Goal: Transaction & Acquisition: Purchase product/service

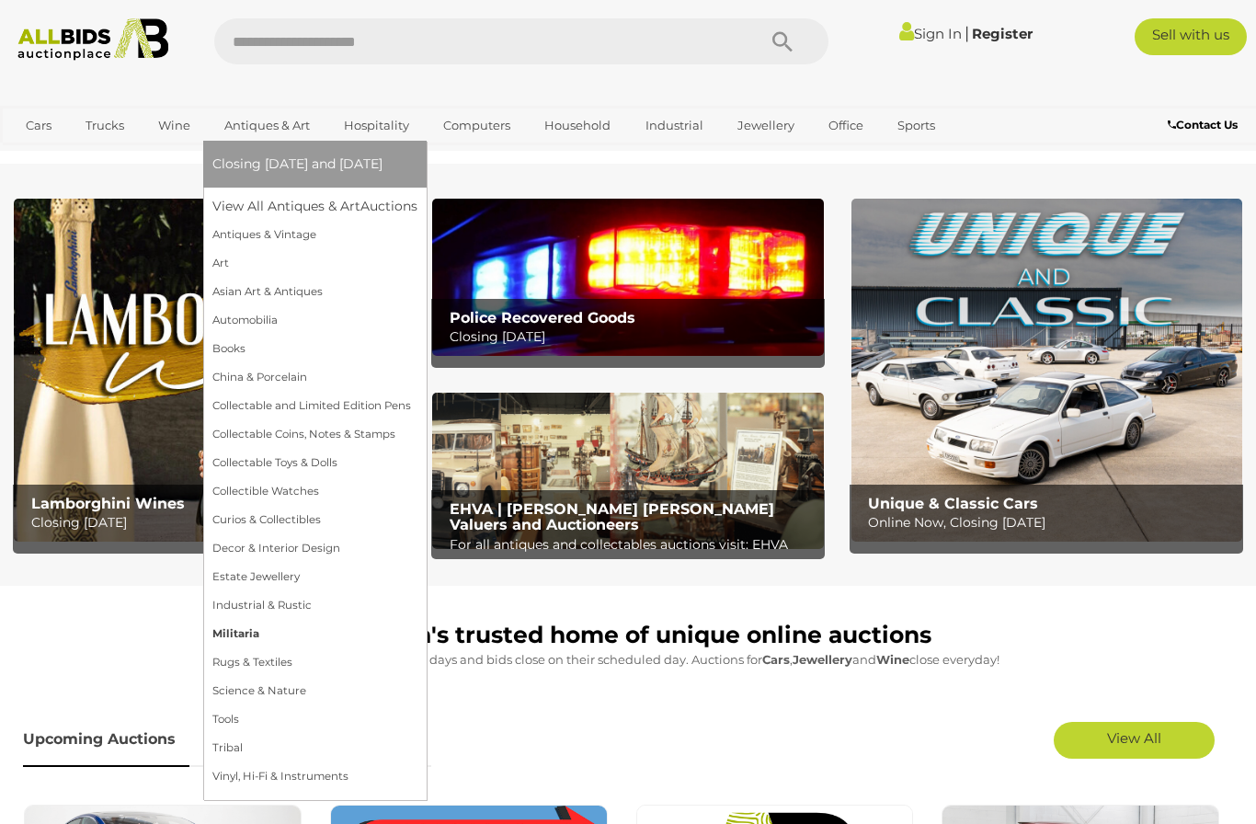
click at [243, 634] on link "Militaria" at bounding box center [314, 634] width 205 height 29
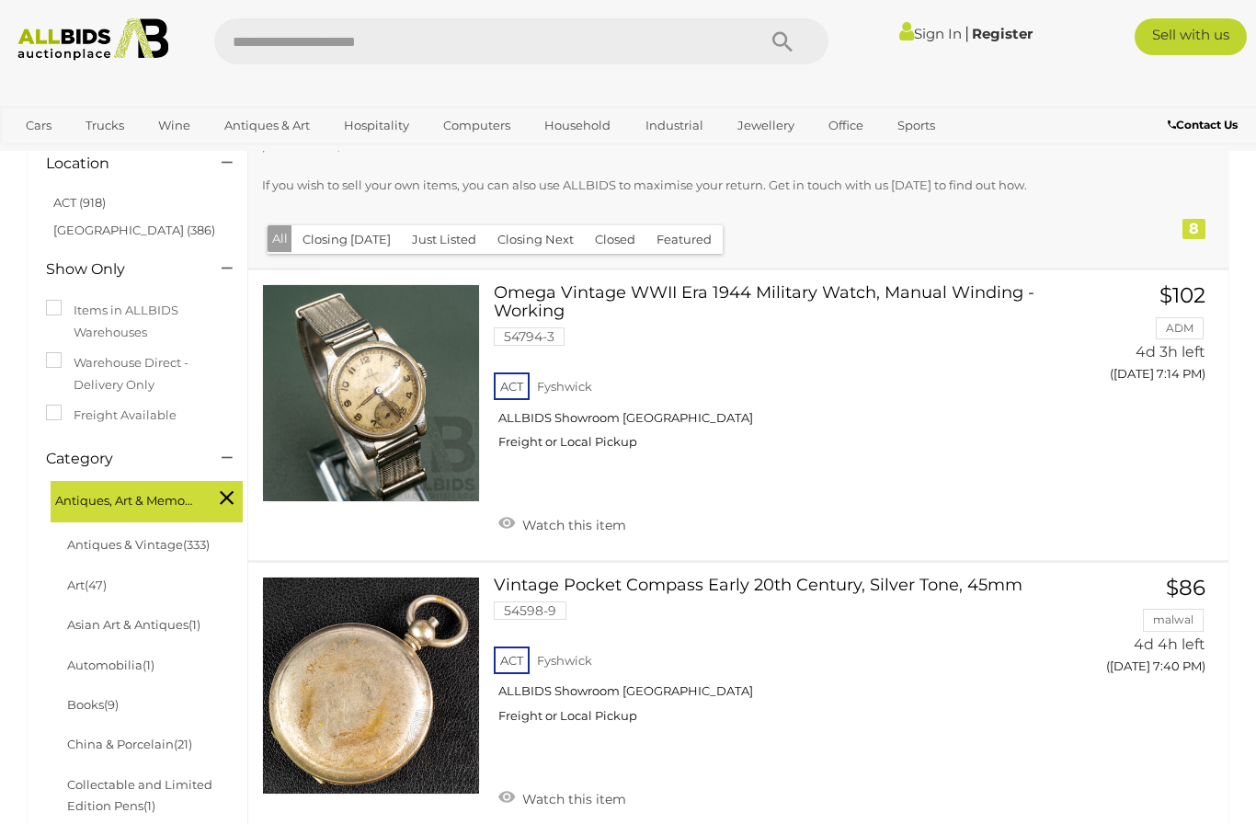
scroll to position [152, 0]
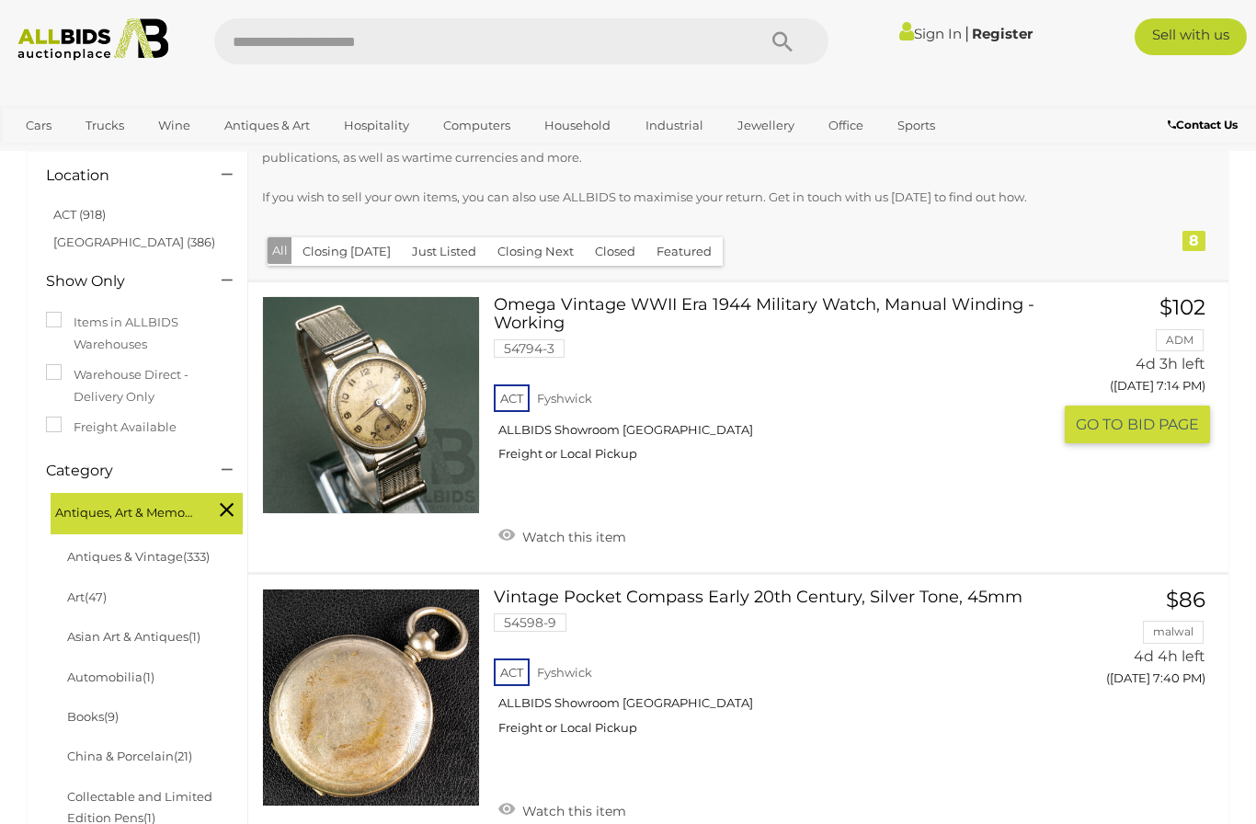
click at [353, 421] on link at bounding box center [371, 405] width 218 height 218
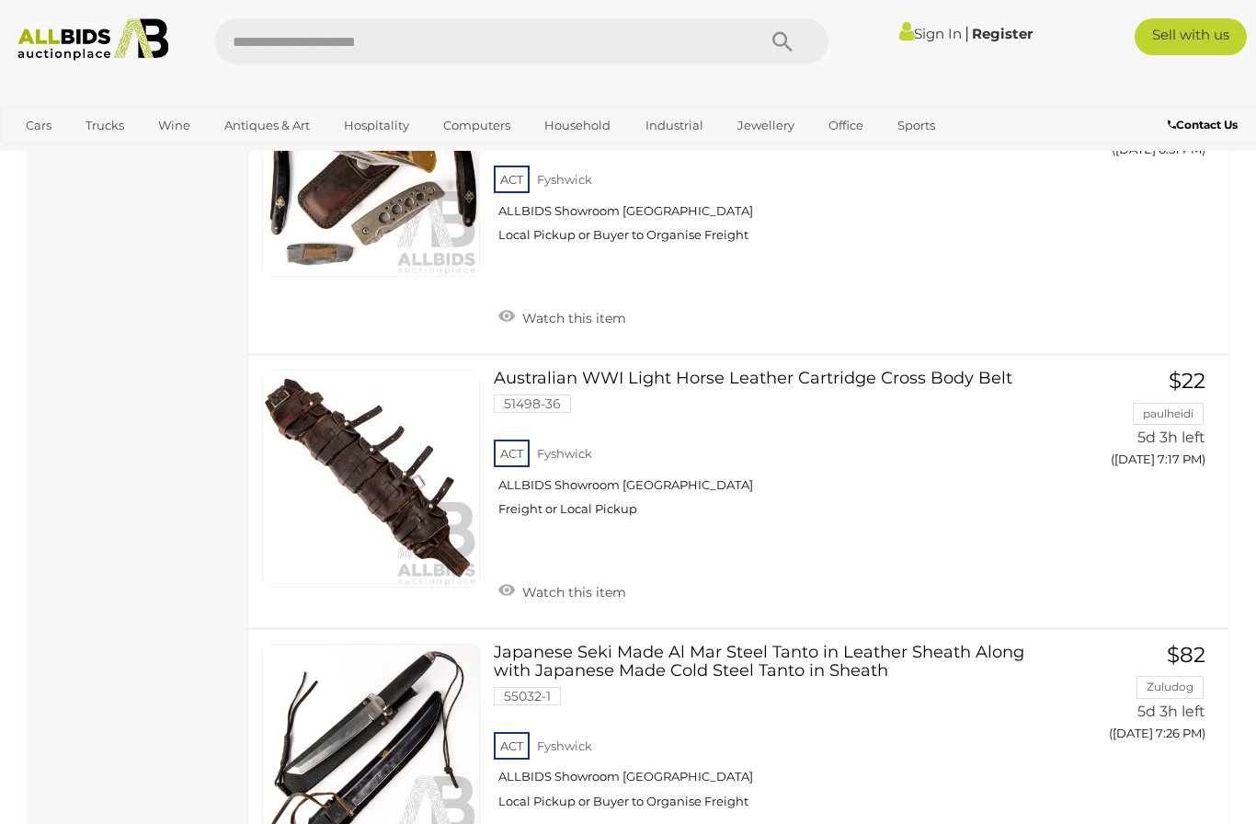
scroll to position [1887, 0]
click at [319, 412] on link at bounding box center [371, 478] width 218 height 218
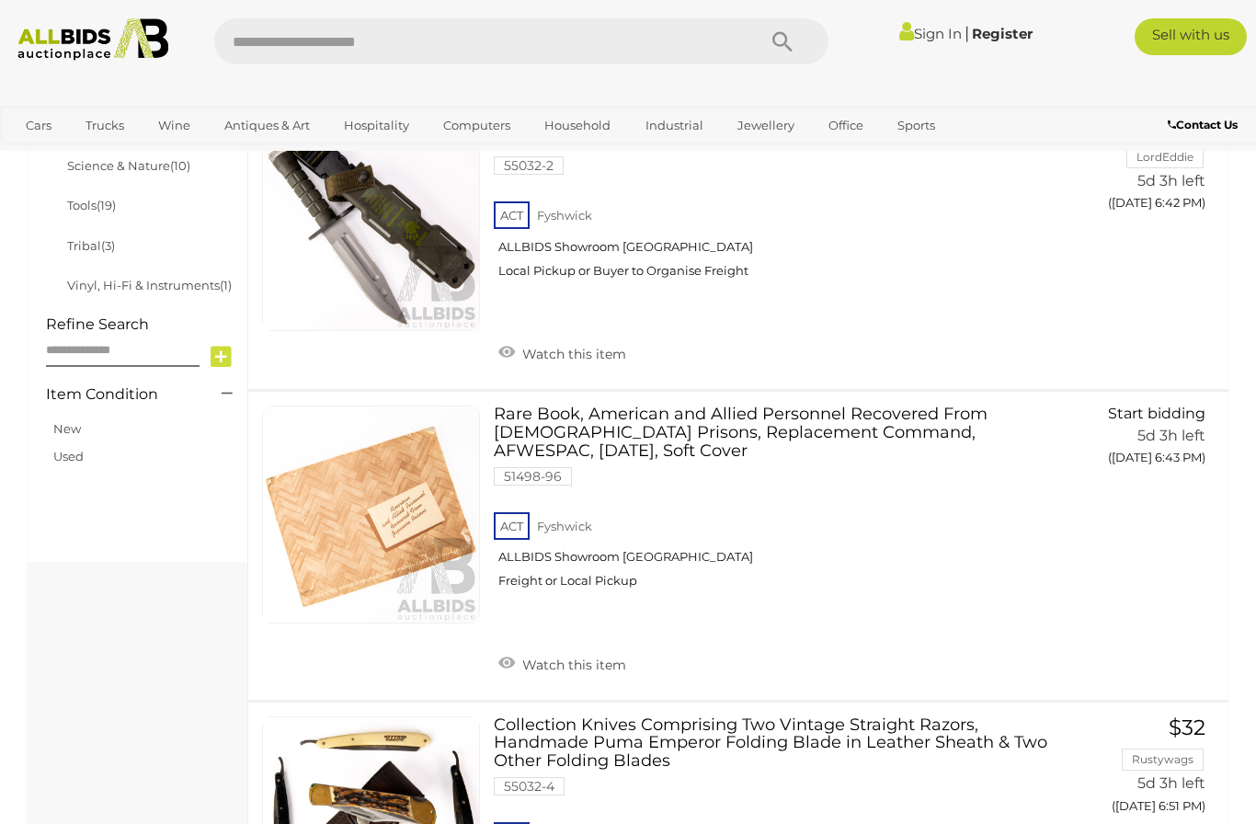
scroll to position [1189, 0]
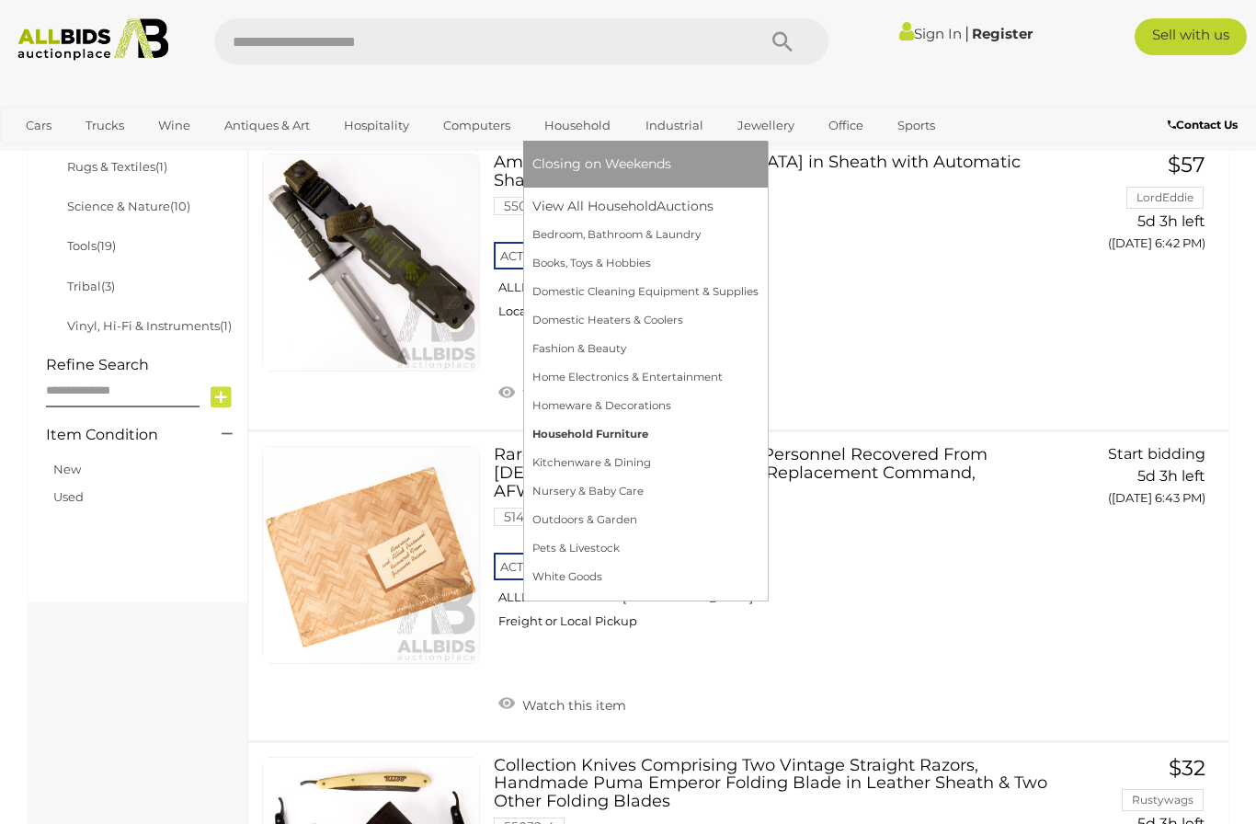
click at [558, 424] on link "Household Furniture" at bounding box center [646, 434] width 226 height 29
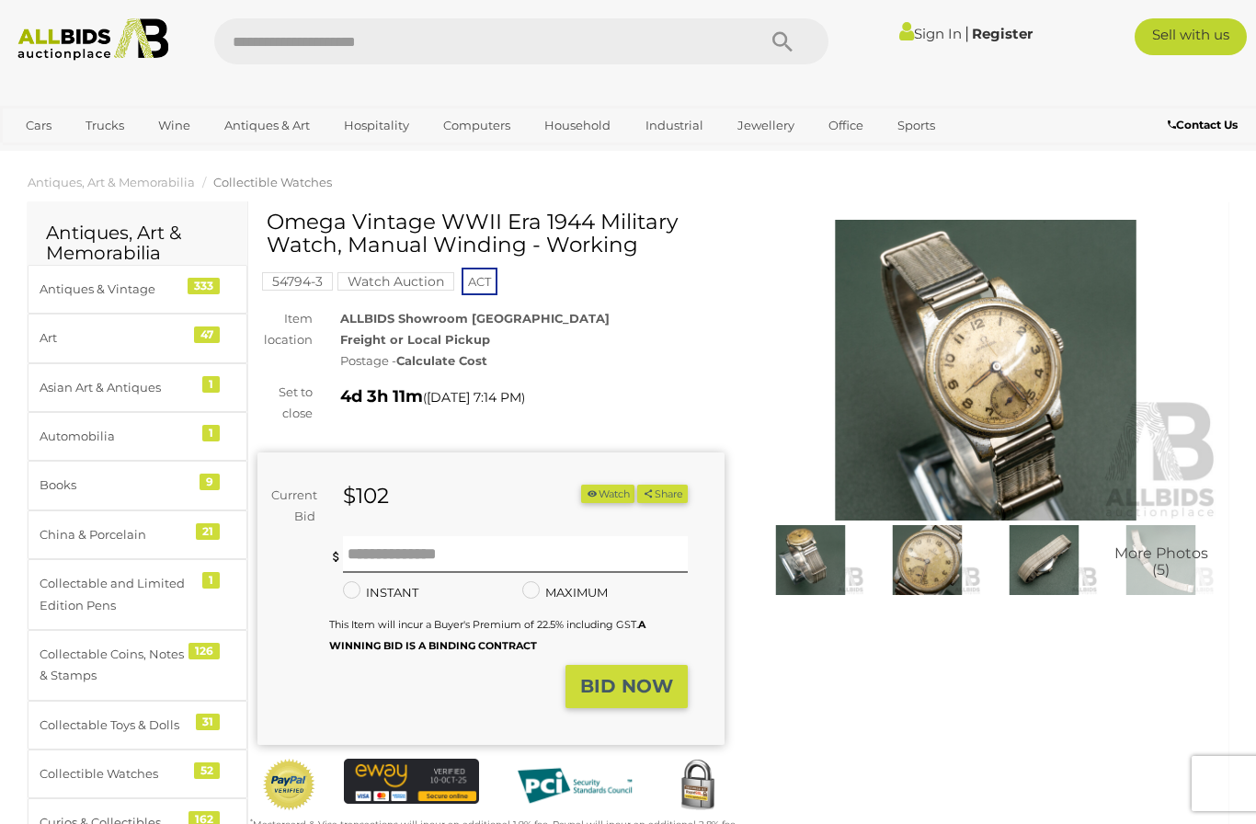
scroll to position [4, 0]
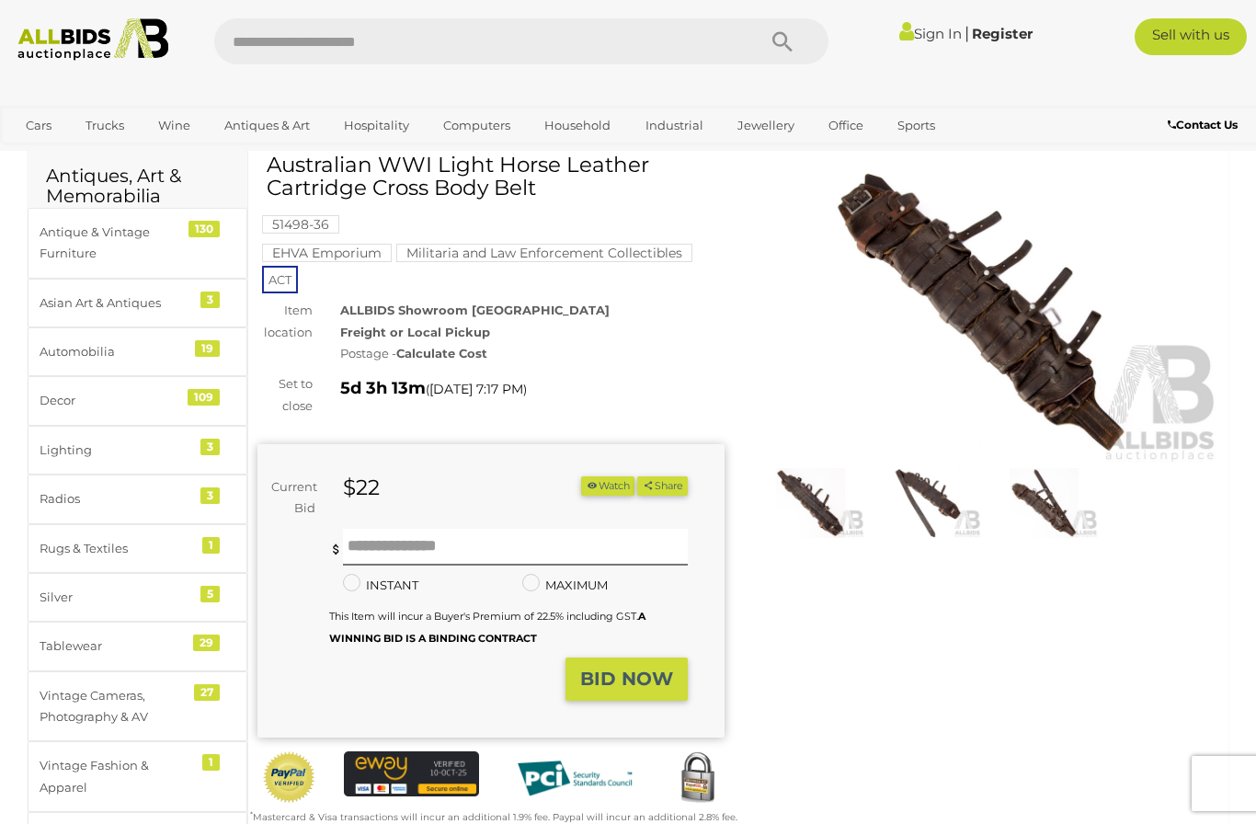
scroll to position [63, 0]
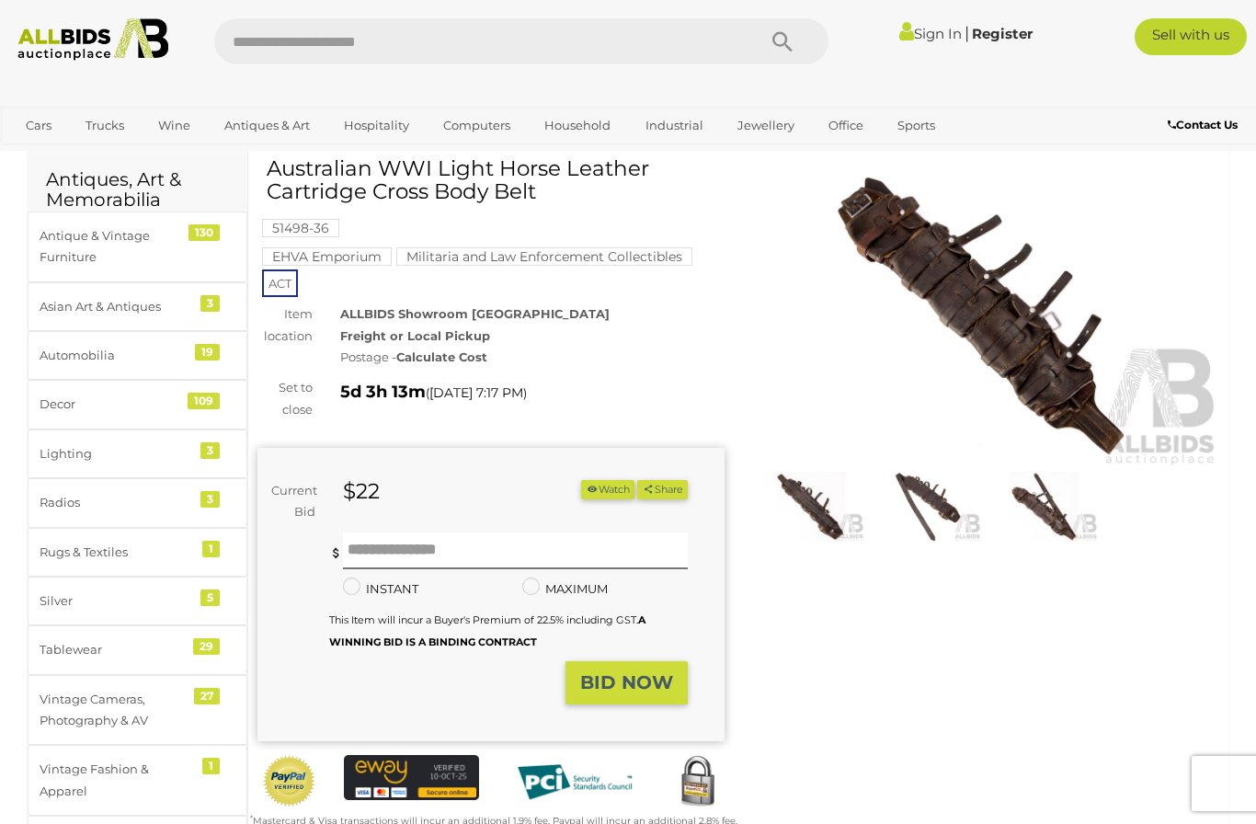
click at [956, 292] on img at bounding box center [985, 316] width 467 height 301
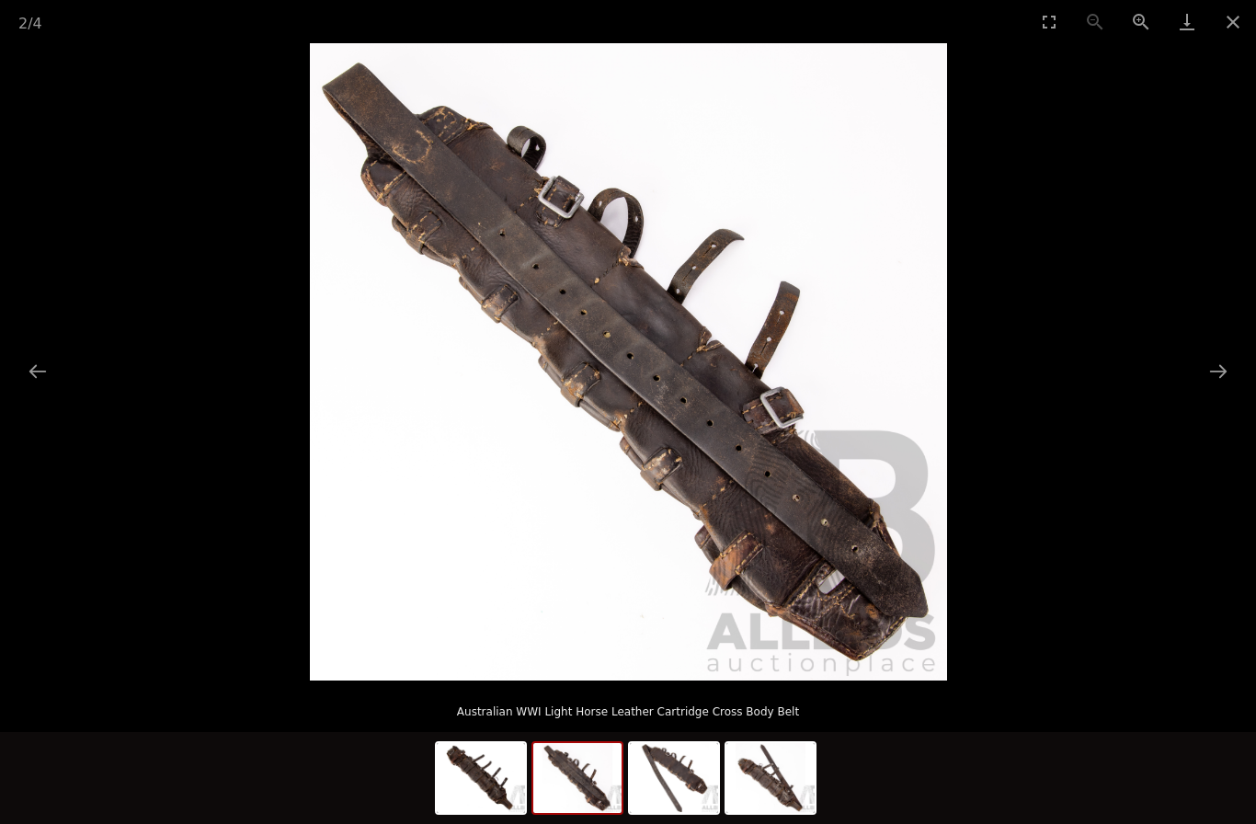
scroll to position [5, 0]
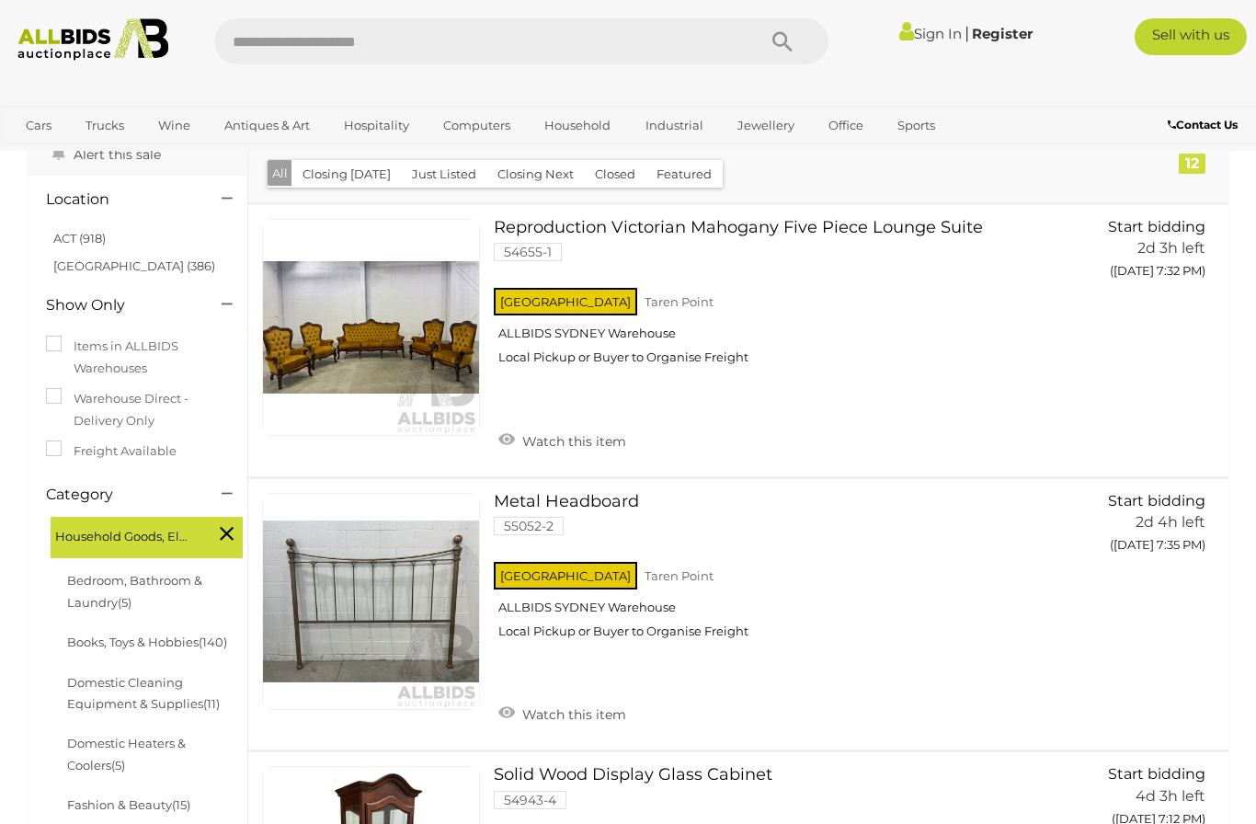
scroll to position [167, 0]
click at [74, 233] on link "ACT (918)" at bounding box center [79, 239] width 52 height 15
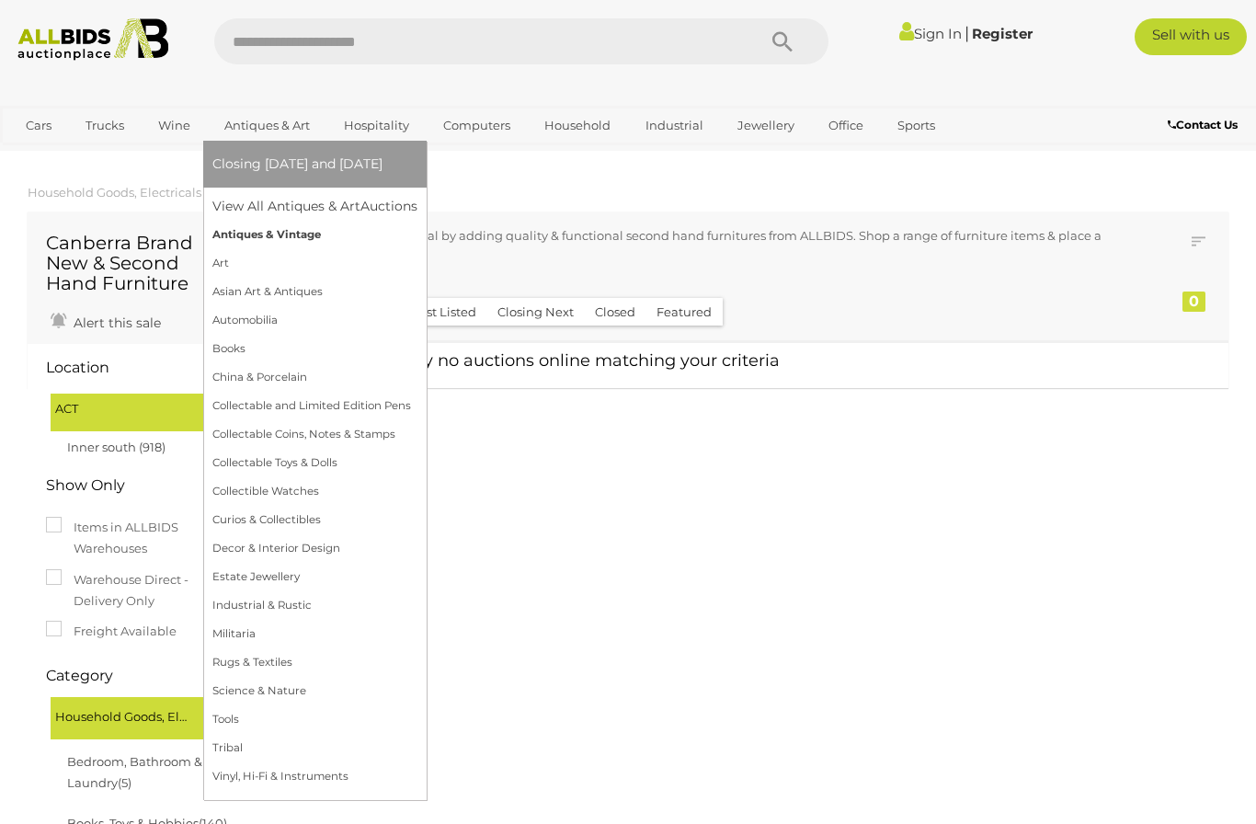
click at [279, 228] on link "Antiques & Vintage" at bounding box center [314, 235] width 205 height 29
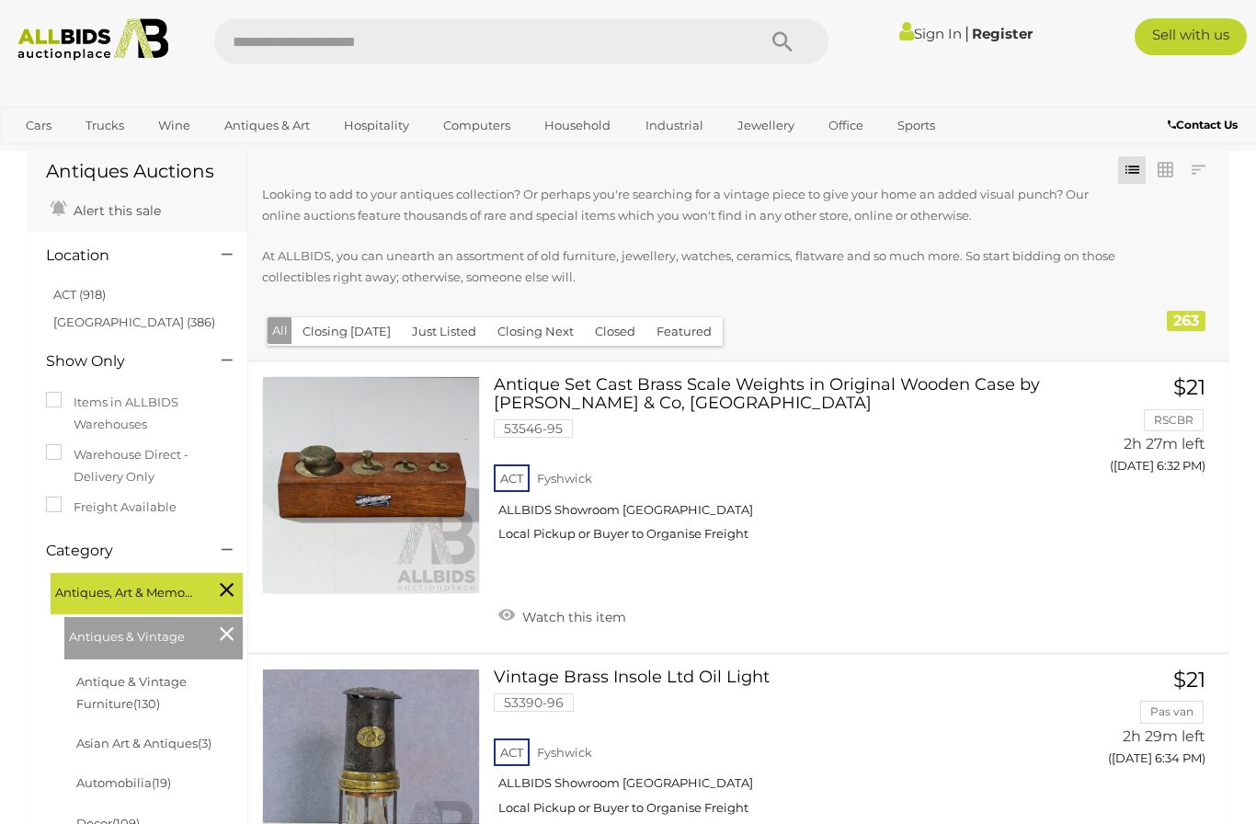
scroll to position [68, 0]
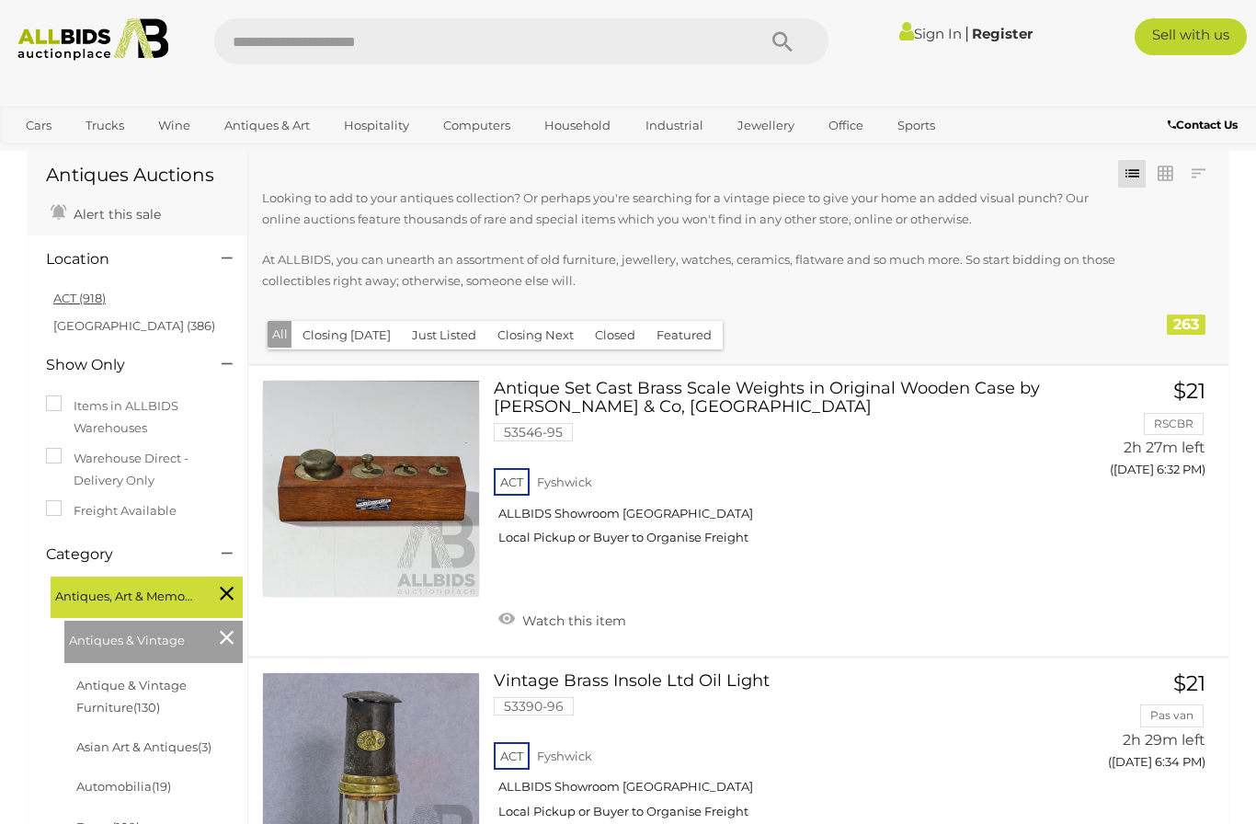
click at [72, 292] on link "ACT (918)" at bounding box center [79, 298] width 52 height 15
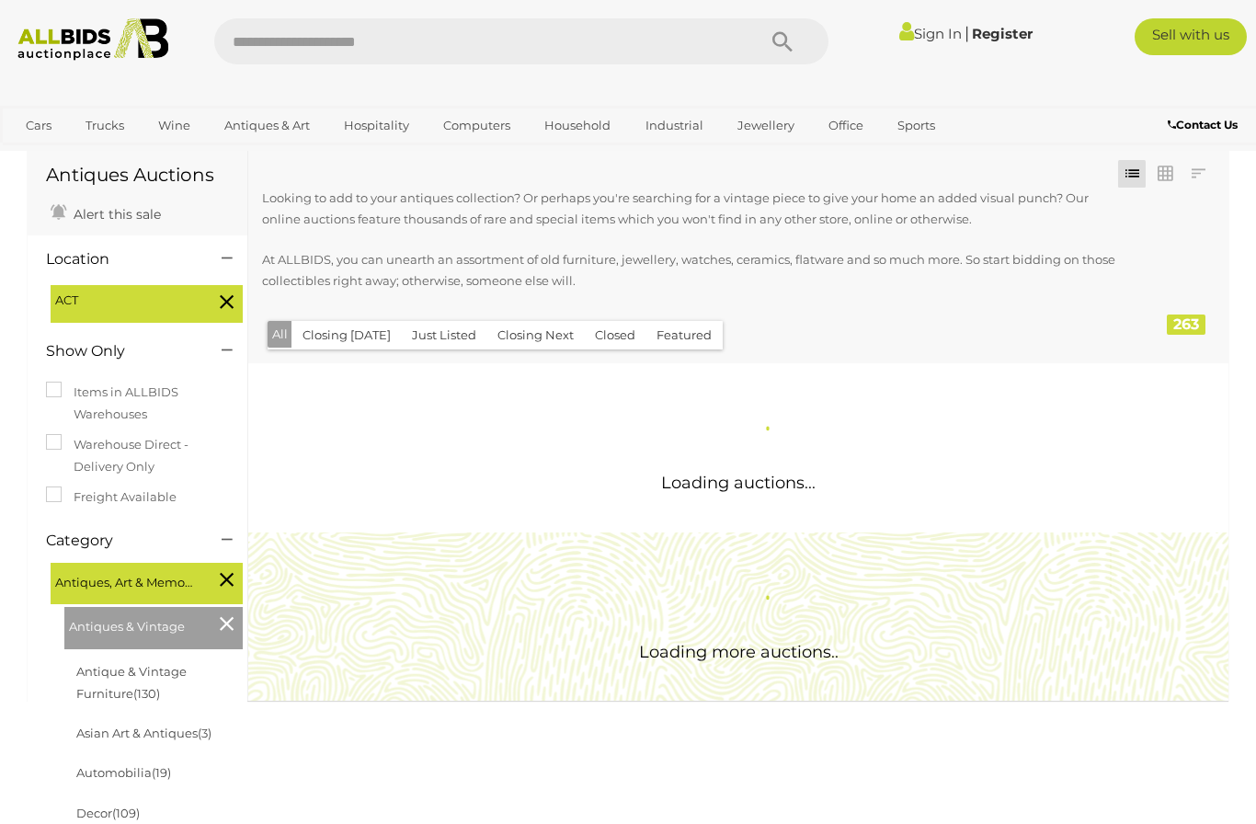
scroll to position [0, 0]
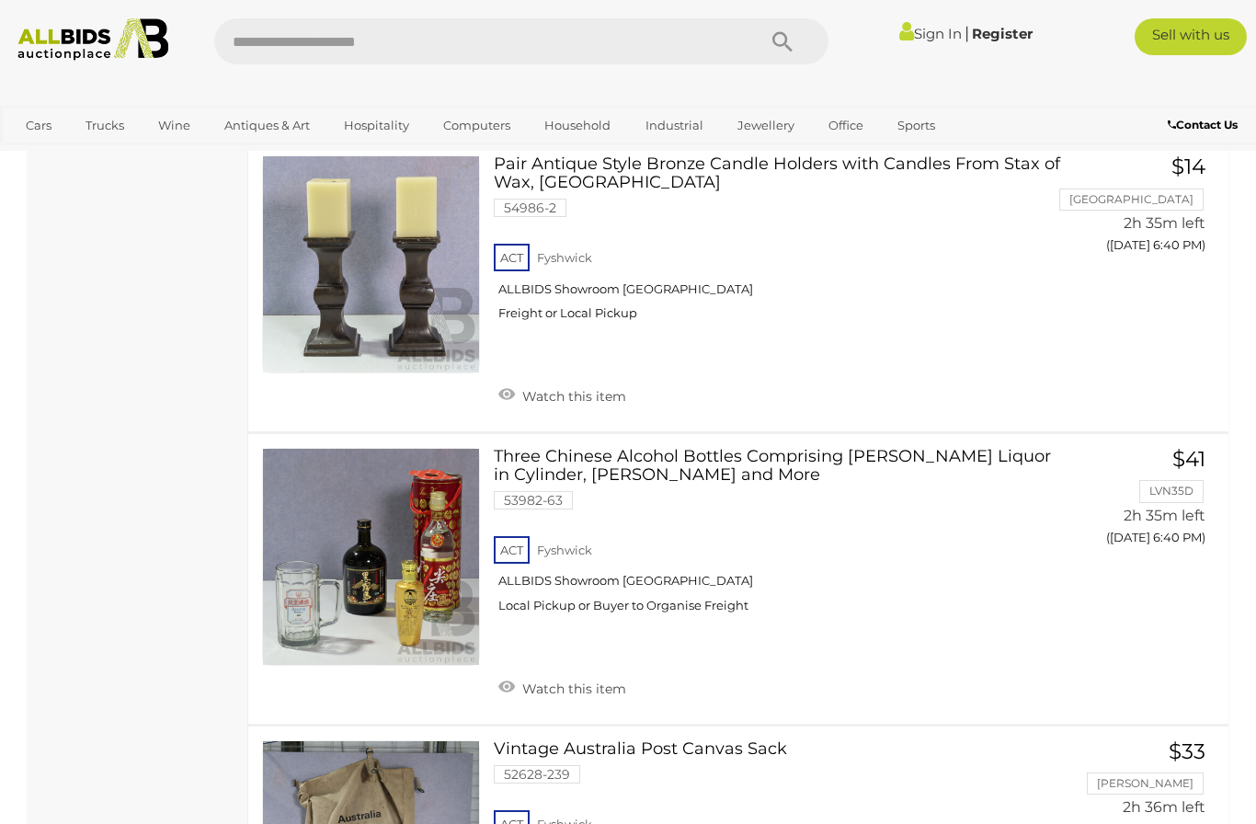
scroll to position [2367, 0]
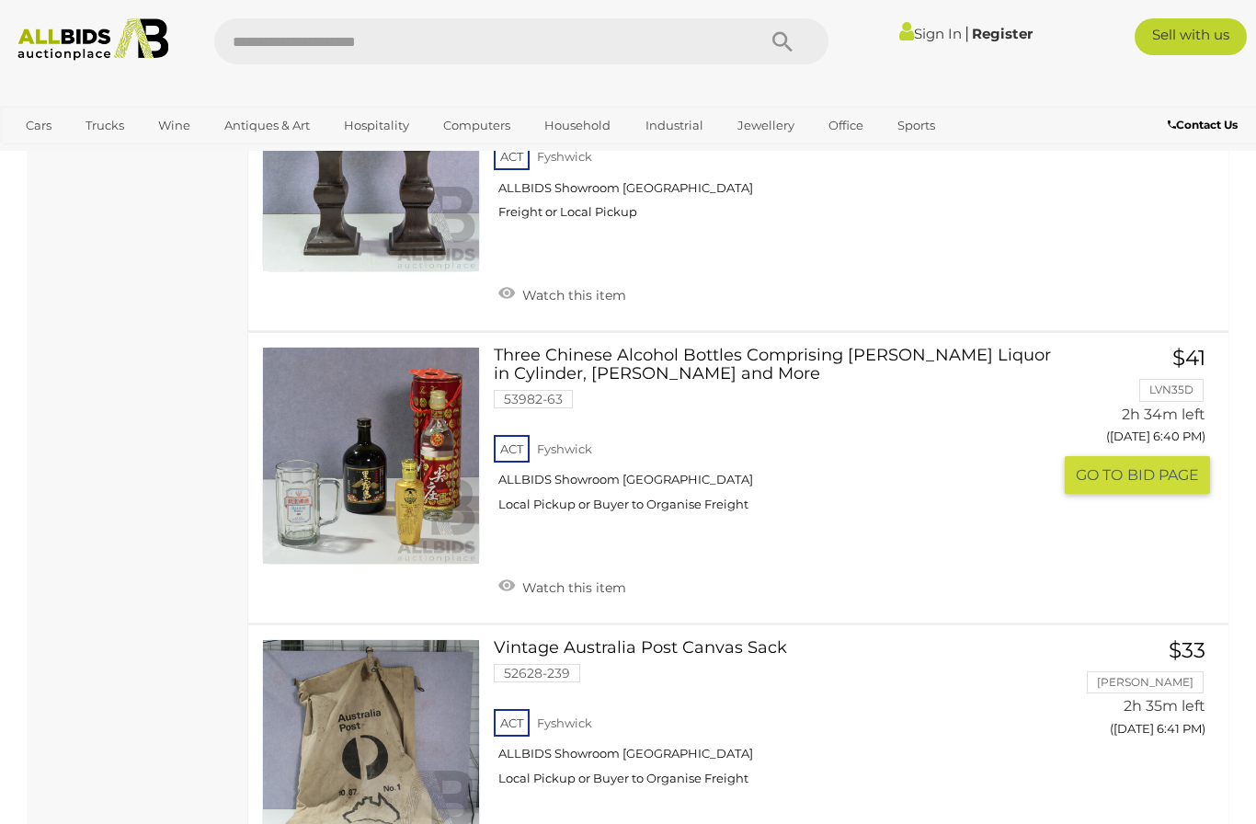
click at [713, 347] on link "Three Chinese Alcohol Bottles Comprising Jian Zhuang Liquor in Cylinder, King Y…" at bounding box center [780, 436] width 545 height 179
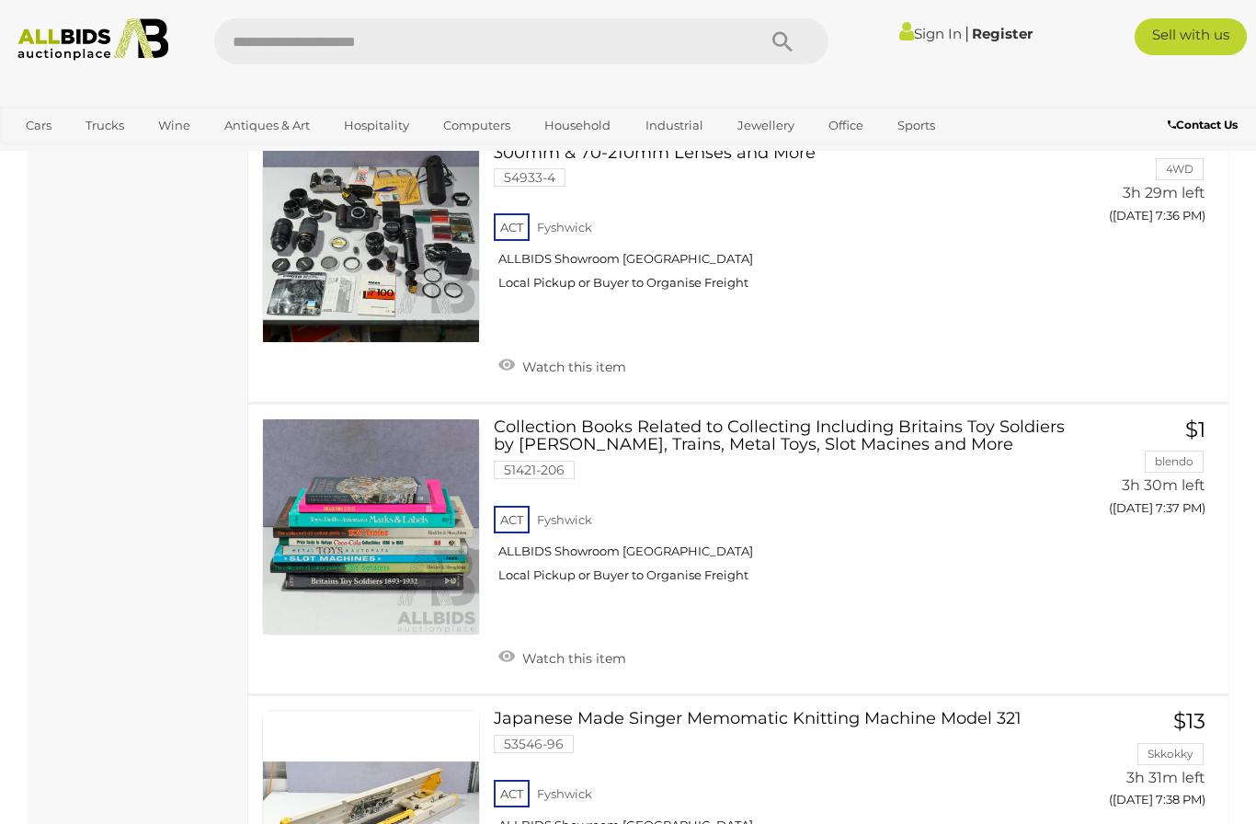
scroll to position [13982, 0]
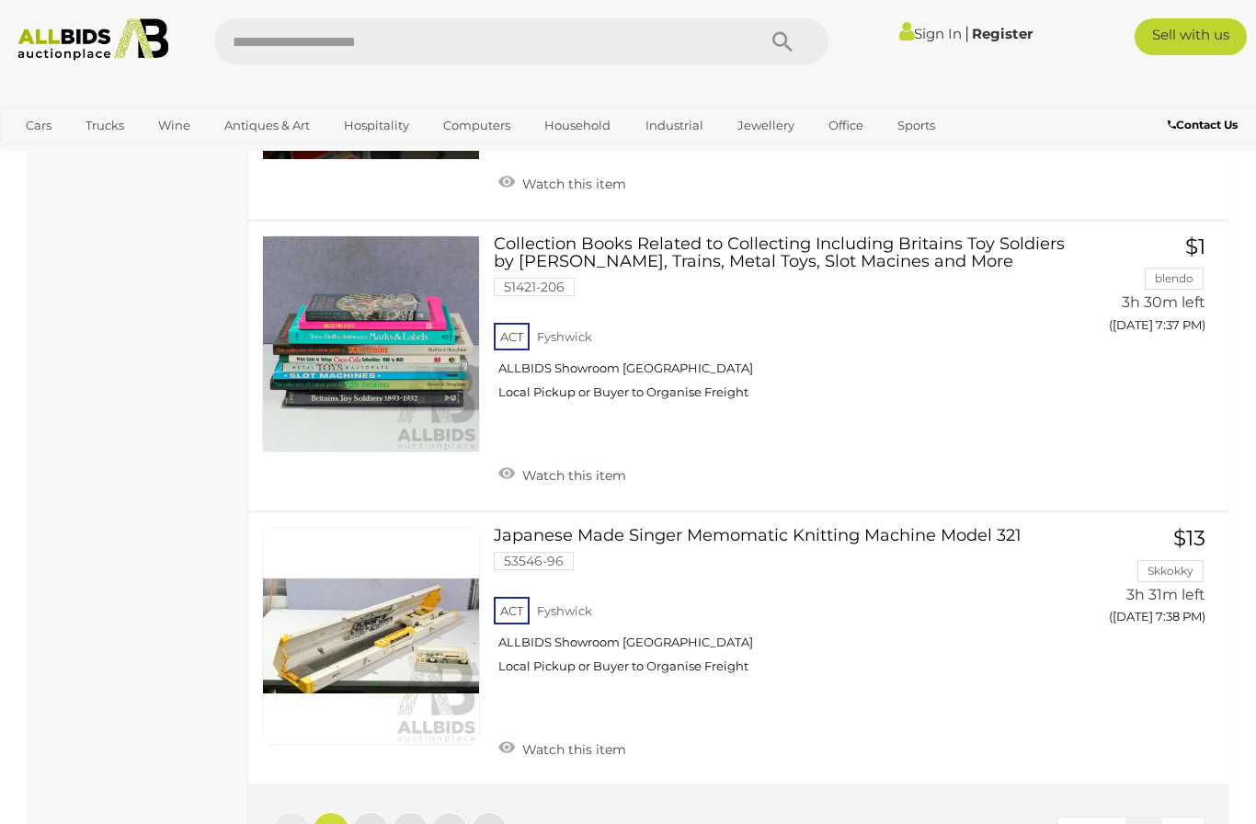
scroll to position [14043, 0]
click at [381, 811] on link "2" at bounding box center [370, 829] width 37 height 37
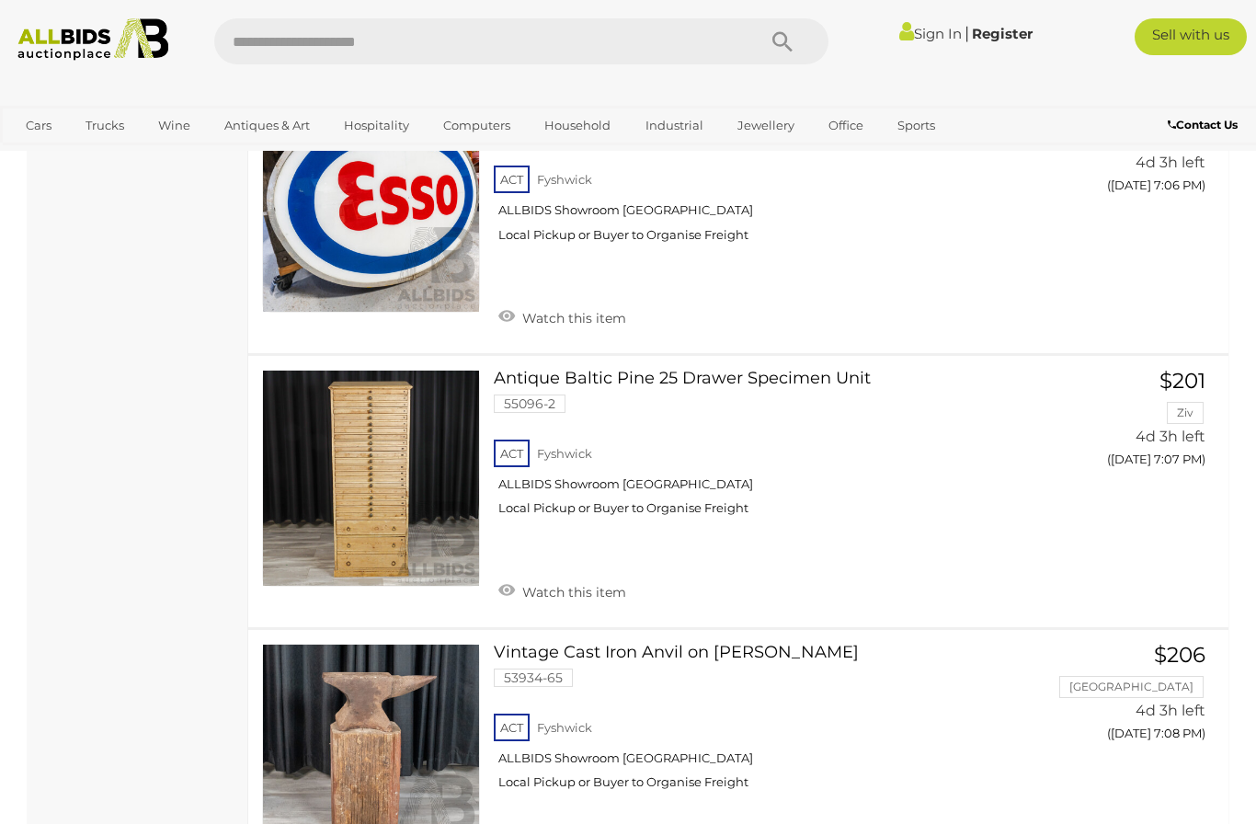
scroll to position [6582, 0]
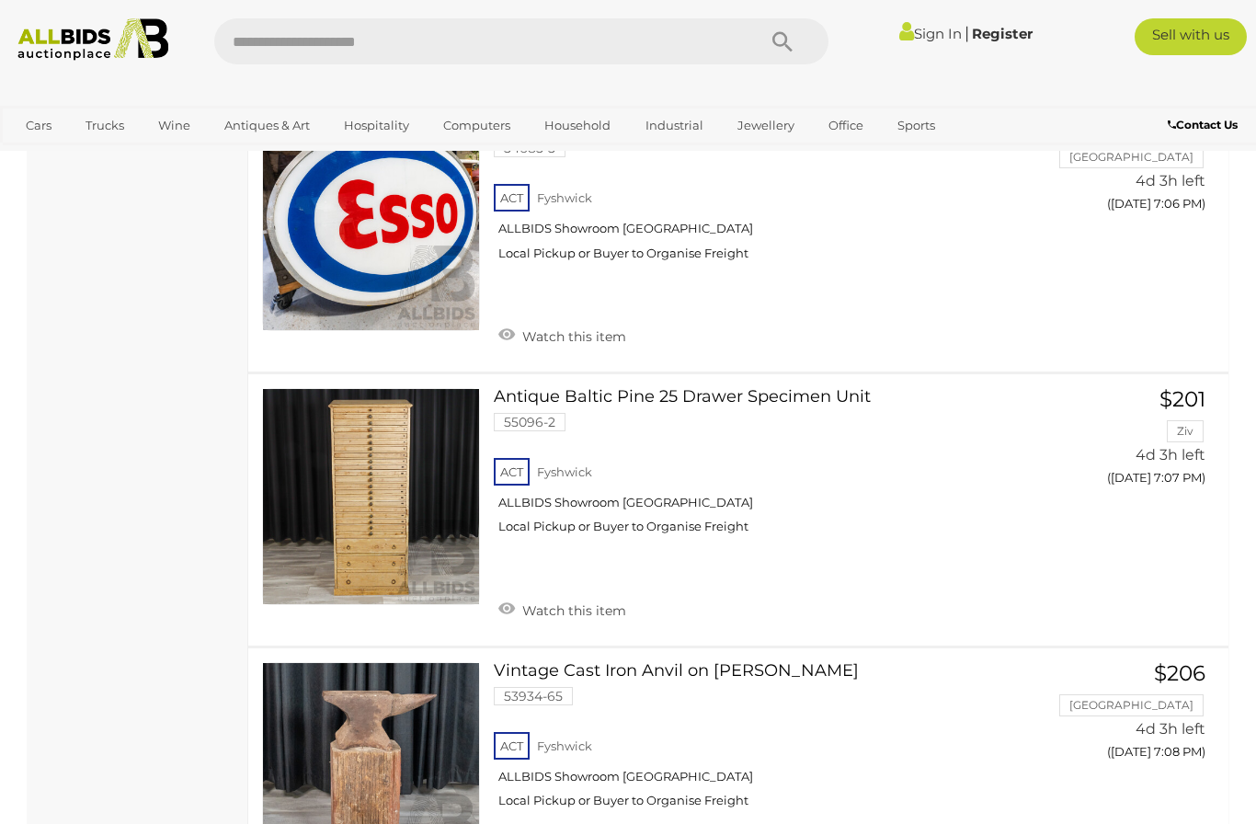
click at [161, 395] on div "Antiques Auctions Alert this sale Location ACT (3)" at bounding box center [138, 838] width 221 height 14419
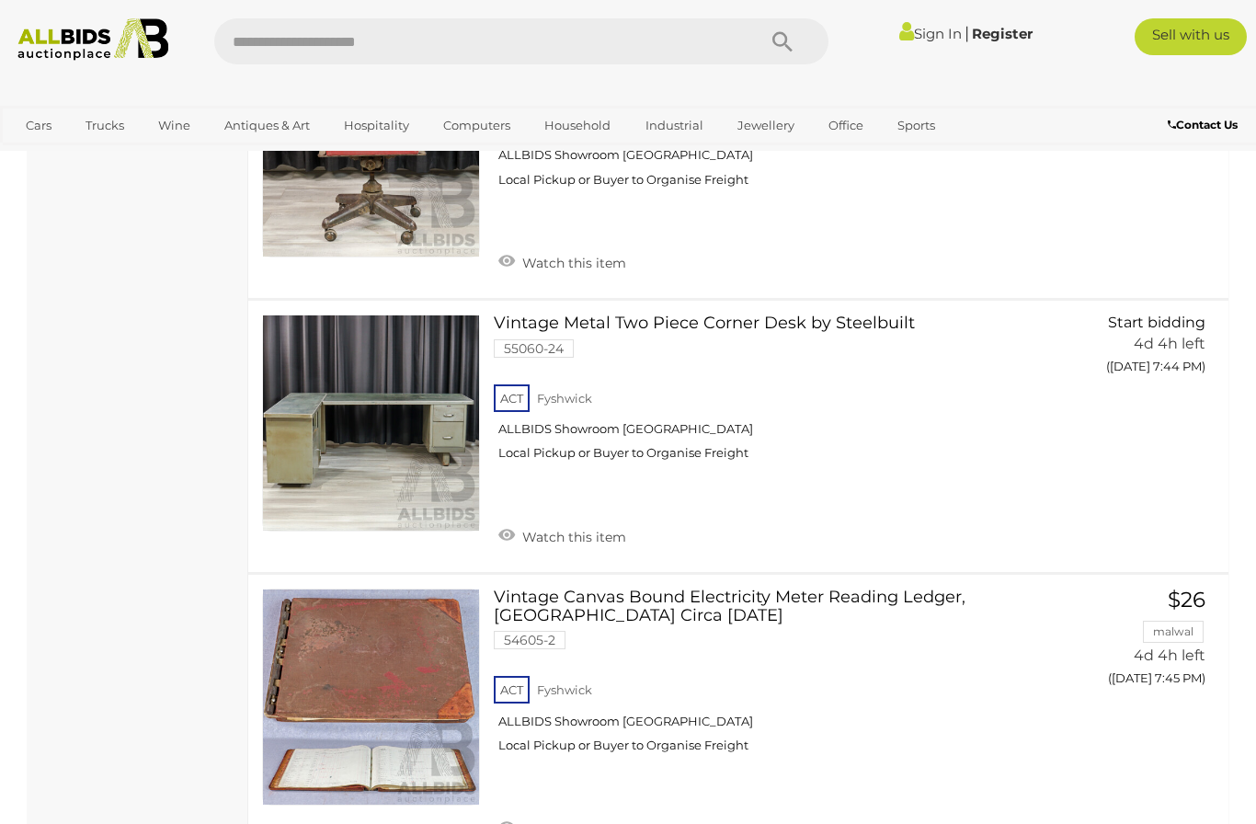
scroll to position [13707, 0]
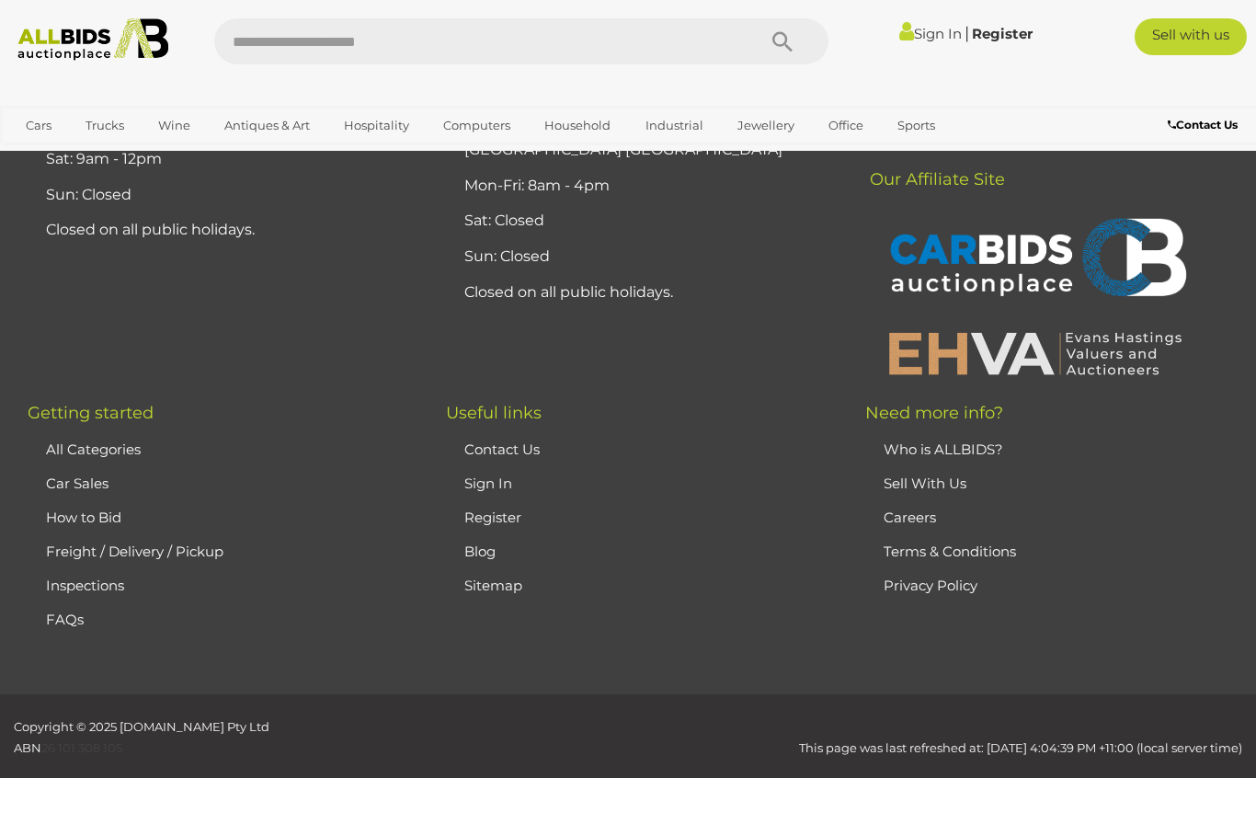
scroll to position [246, 0]
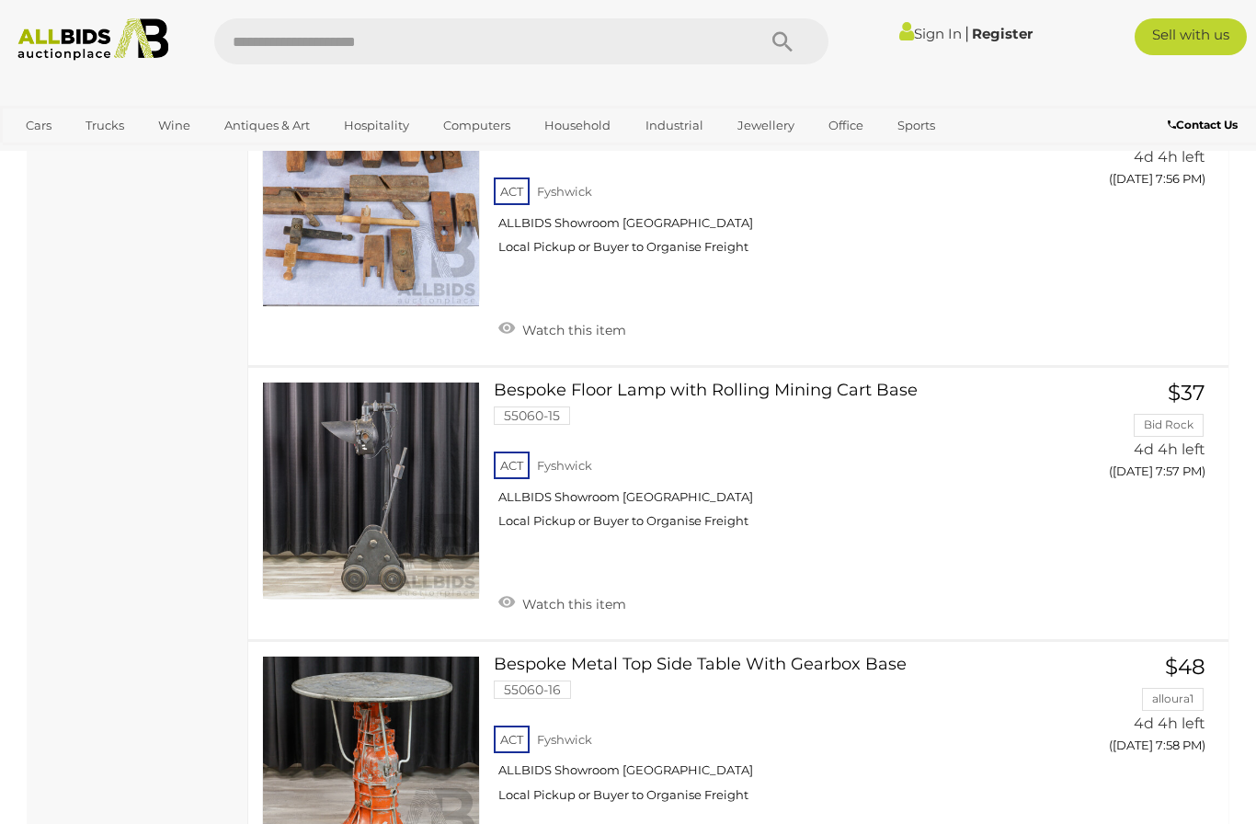
scroll to position [3395, 0]
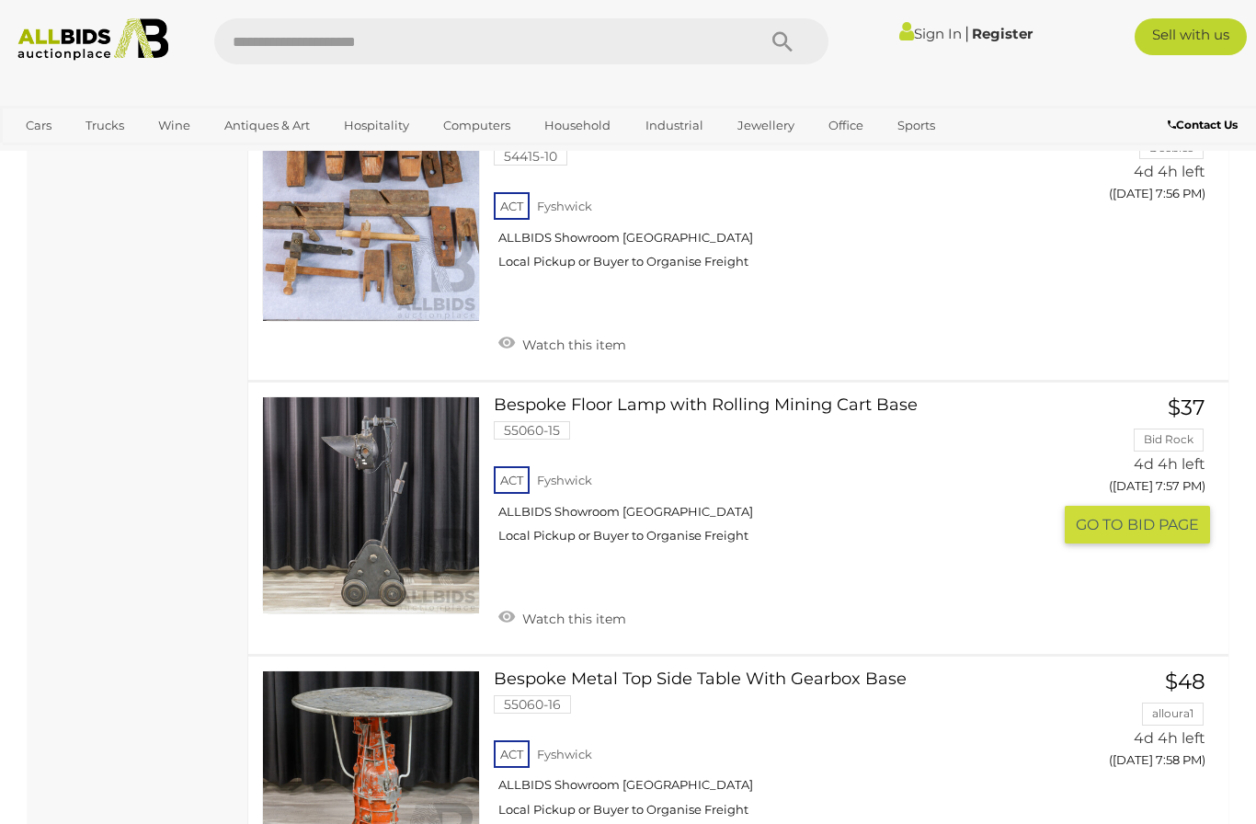
click at [605, 396] on link "Bespoke Floor Lamp with Rolling Mining Cart Base 55060-15 ACT Fyshwick" at bounding box center [780, 476] width 545 height 161
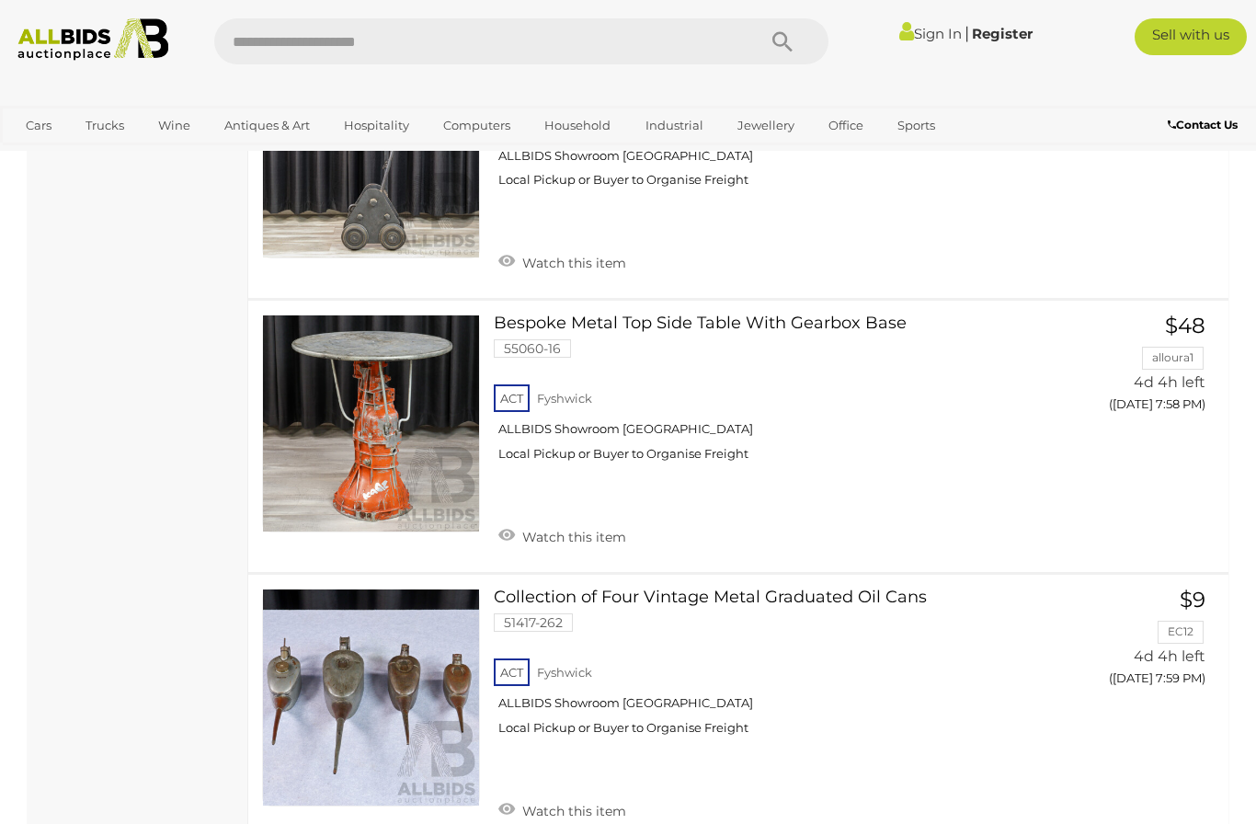
scroll to position [3733, 0]
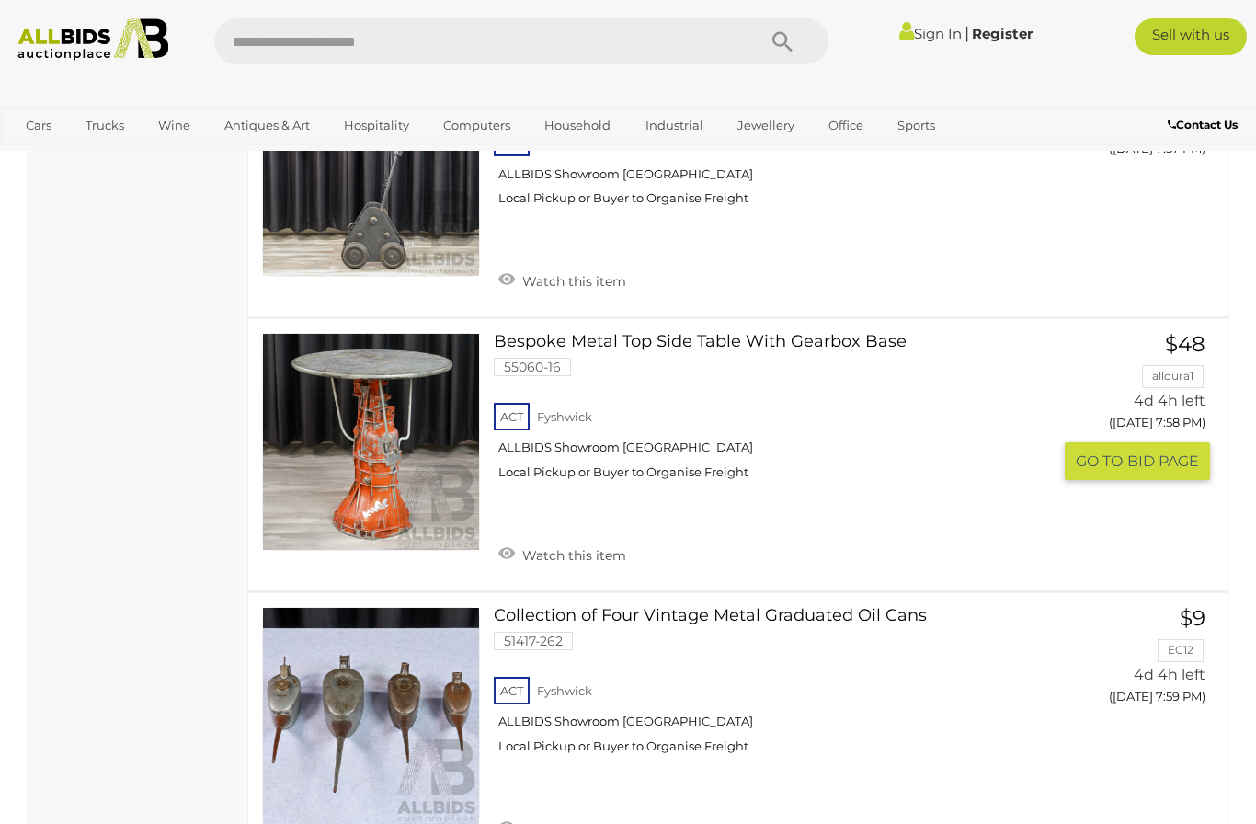
click at [741, 333] on link "Bespoke Metal Top Side Table With Gearbox Base 55060-16 ACT Fyshwick ALLBIDS Sh…" at bounding box center [780, 413] width 545 height 161
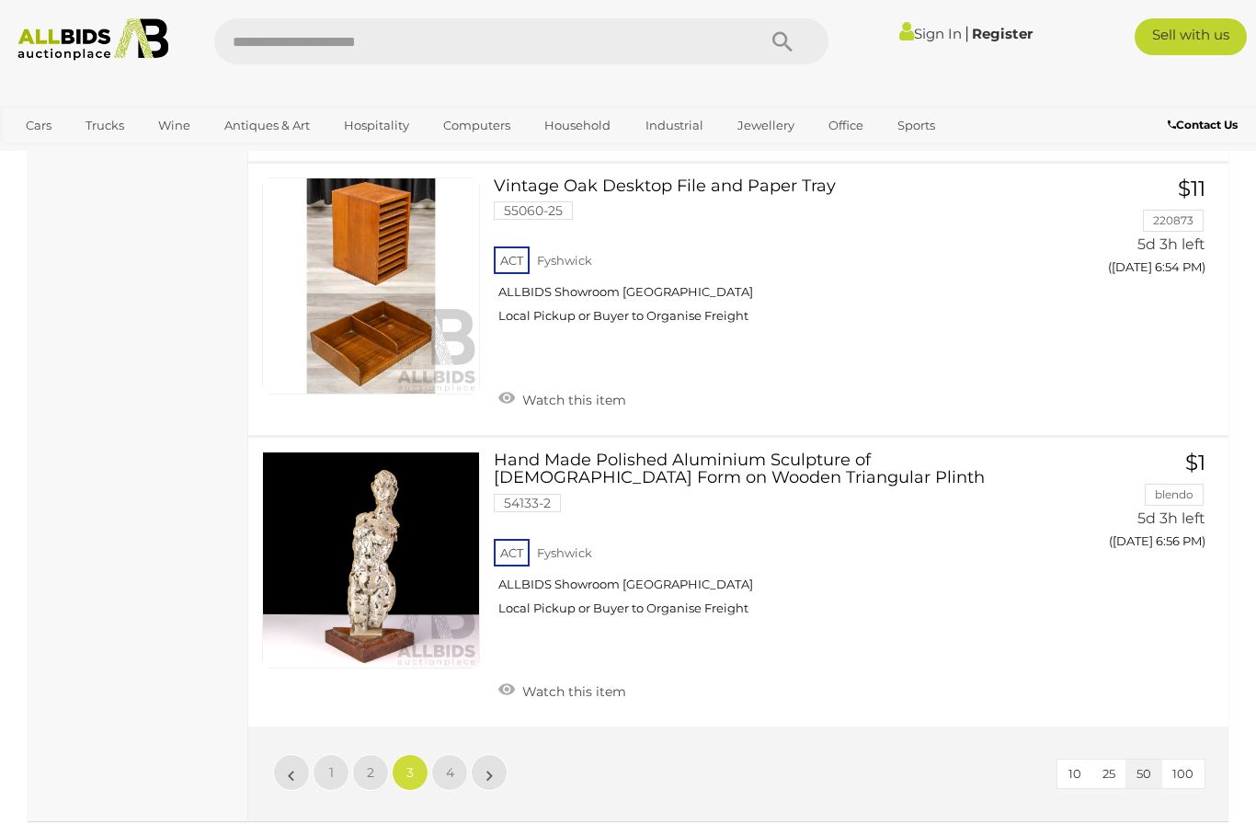
scroll to position [13905, 0]
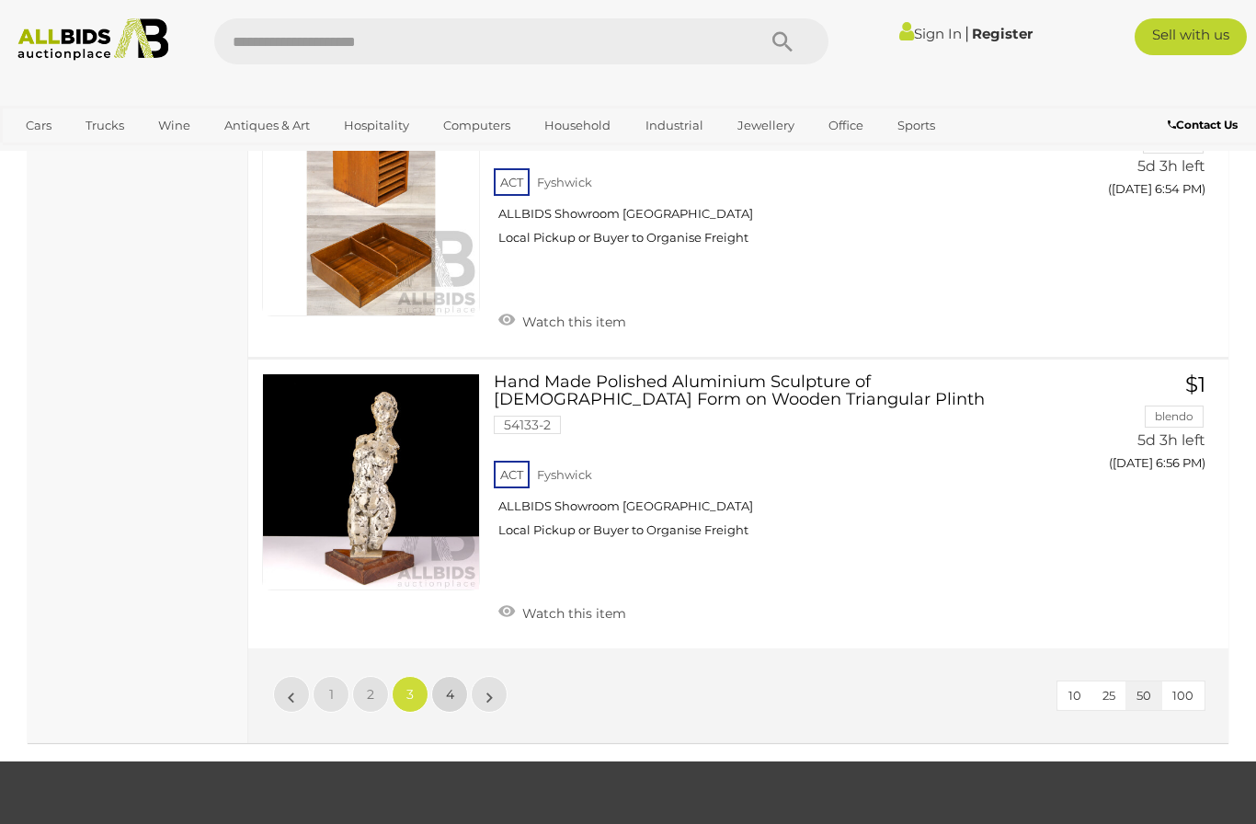
click at [449, 686] on span "4" at bounding box center [450, 694] width 8 height 17
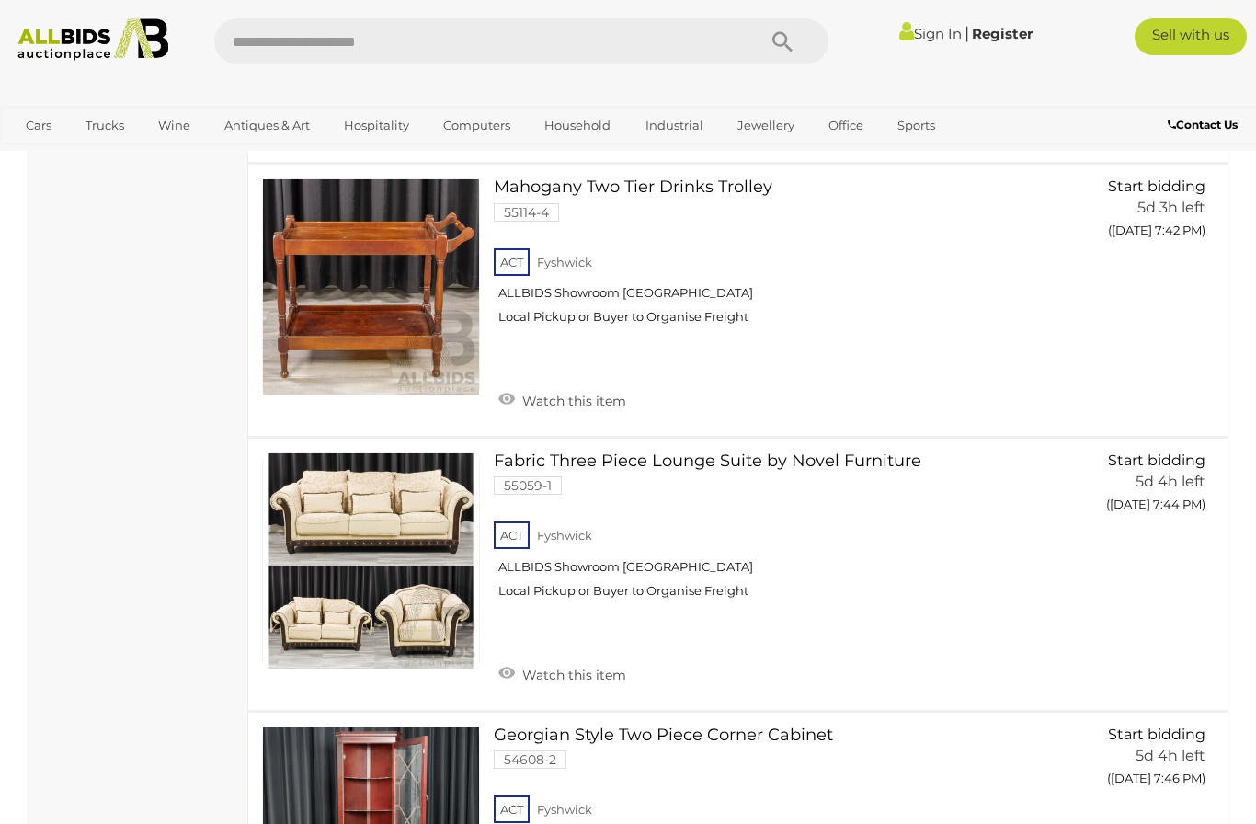
scroll to position [13366, 0]
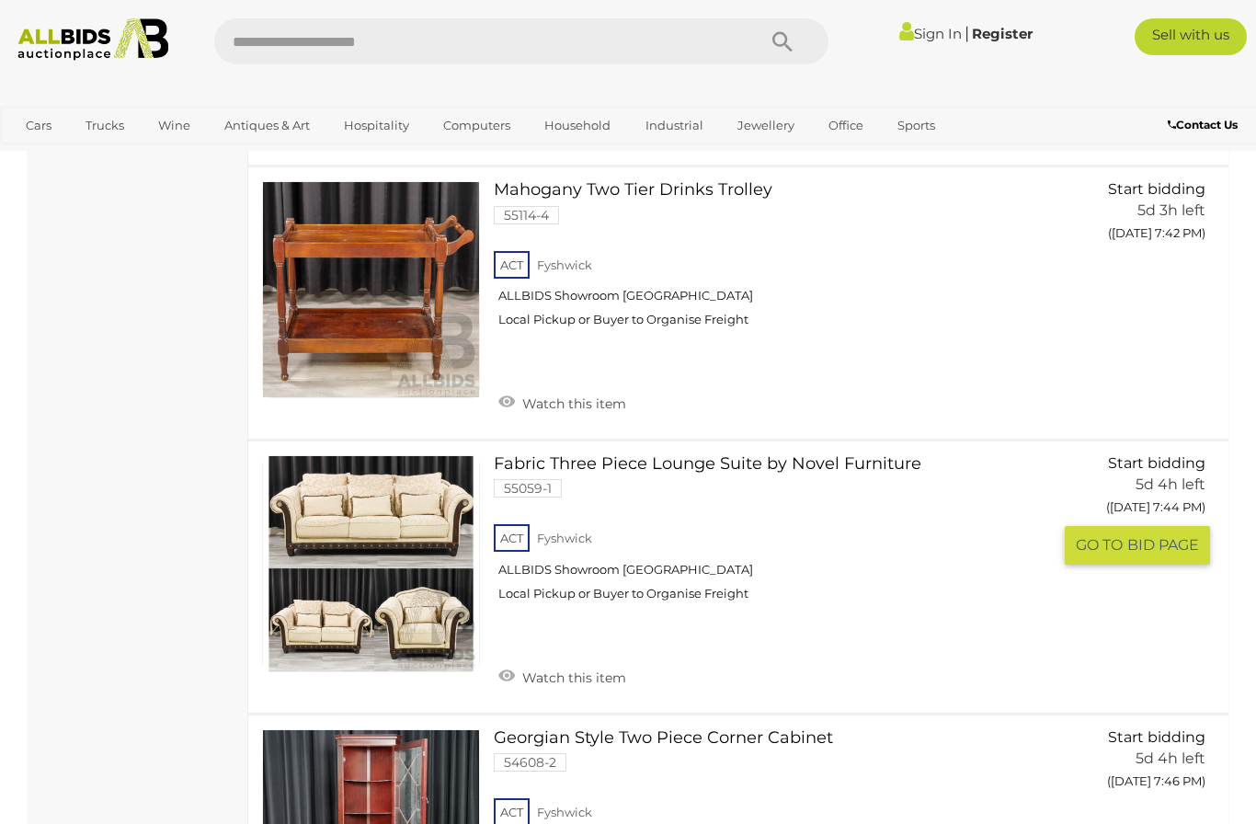
click at [549, 442] on div "Fabric Three Piece Lounge Suite by Novel Furniture 55059-1 ACT Fyshwick ALLBIDS…" at bounding box center [739, 577] width 1008 height 271
click at [372, 455] on link at bounding box center [371, 564] width 218 height 218
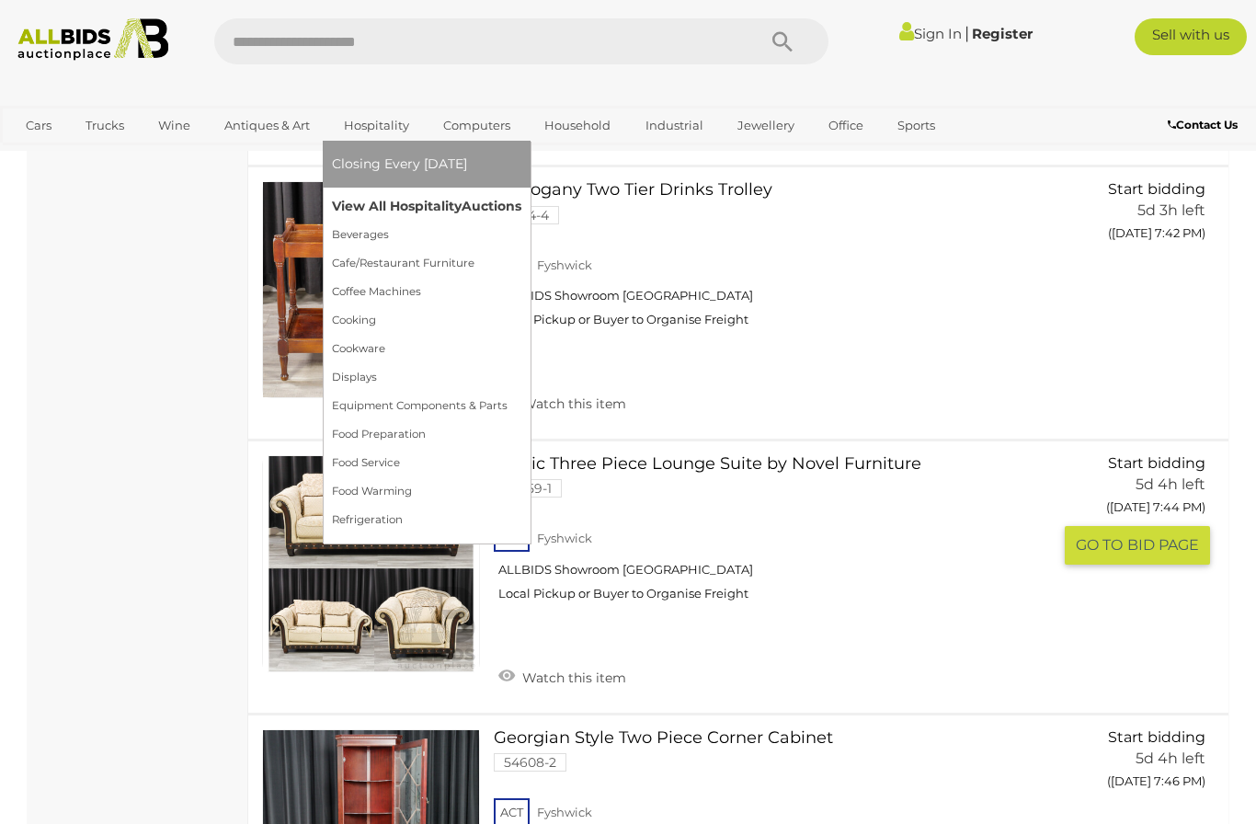
click at [366, 205] on link "View All Hospitality Auctions" at bounding box center [426, 206] width 189 height 29
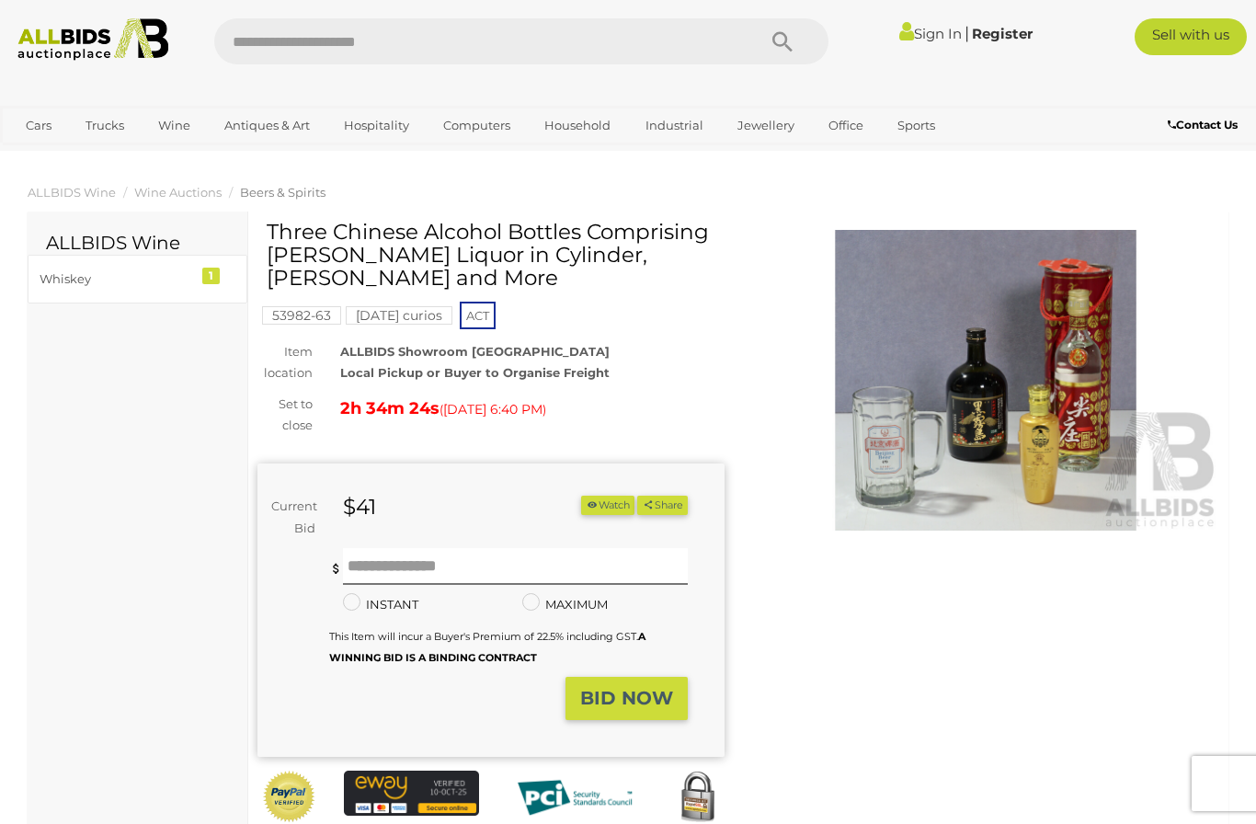
click at [1062, 403] on img at bounding box center [985, 380] width 467 height 301
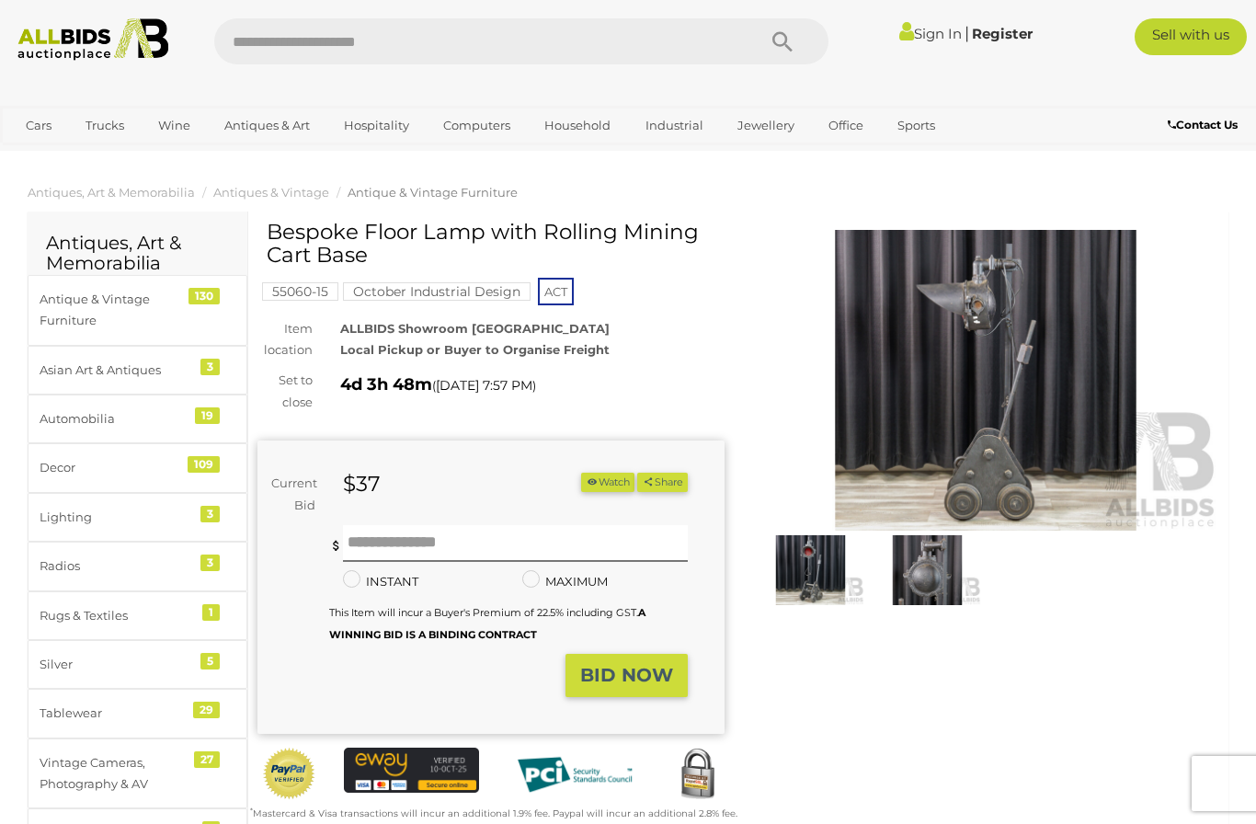
click at [954, 417] on img at bounding box center [985, 380] width 467 height 301
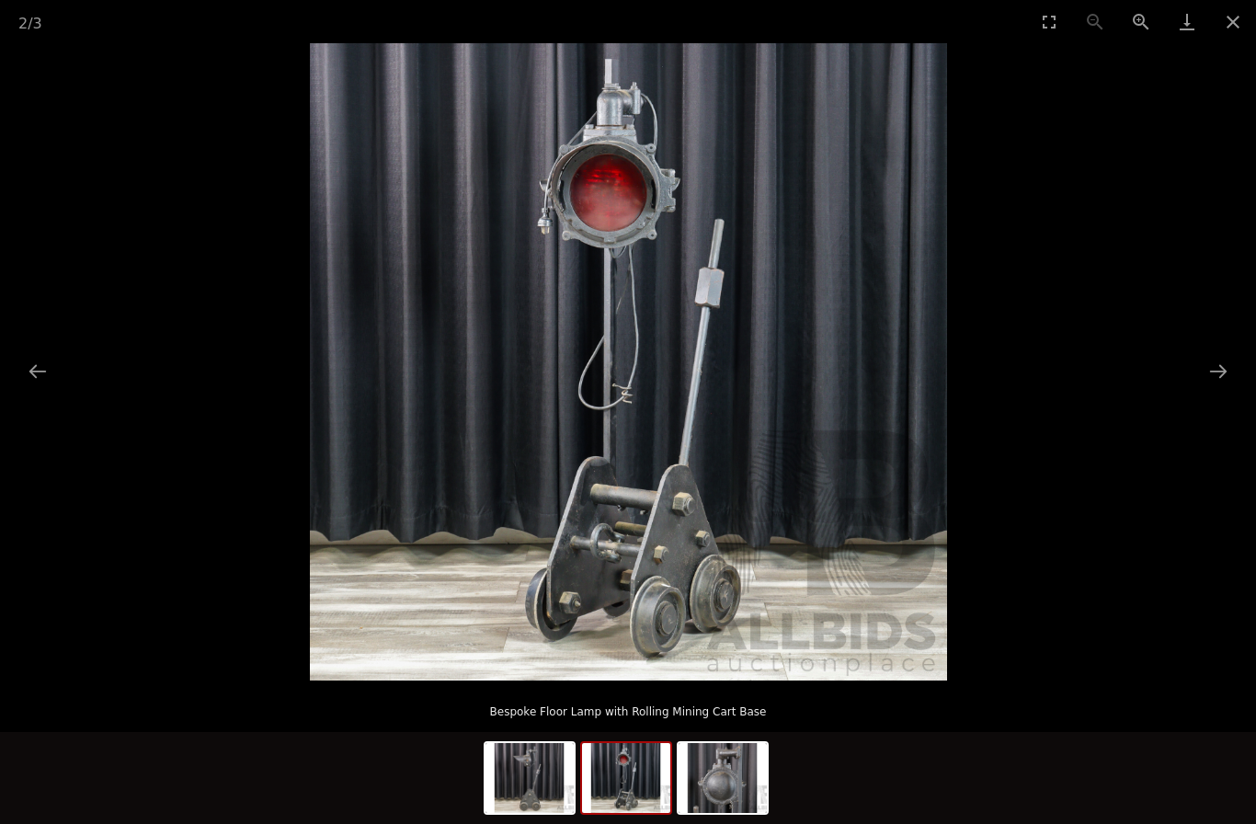
scroll to position [13, 0]
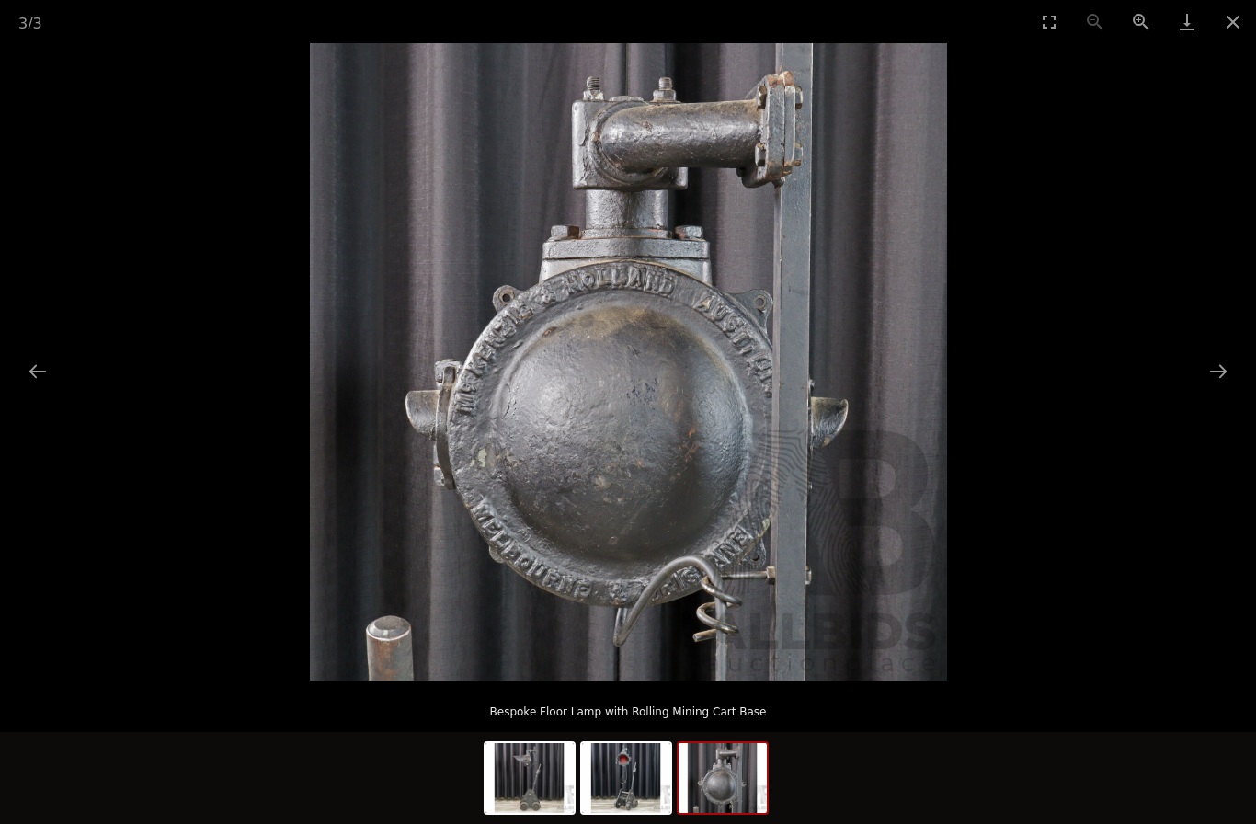
scroll to position [195, 0]
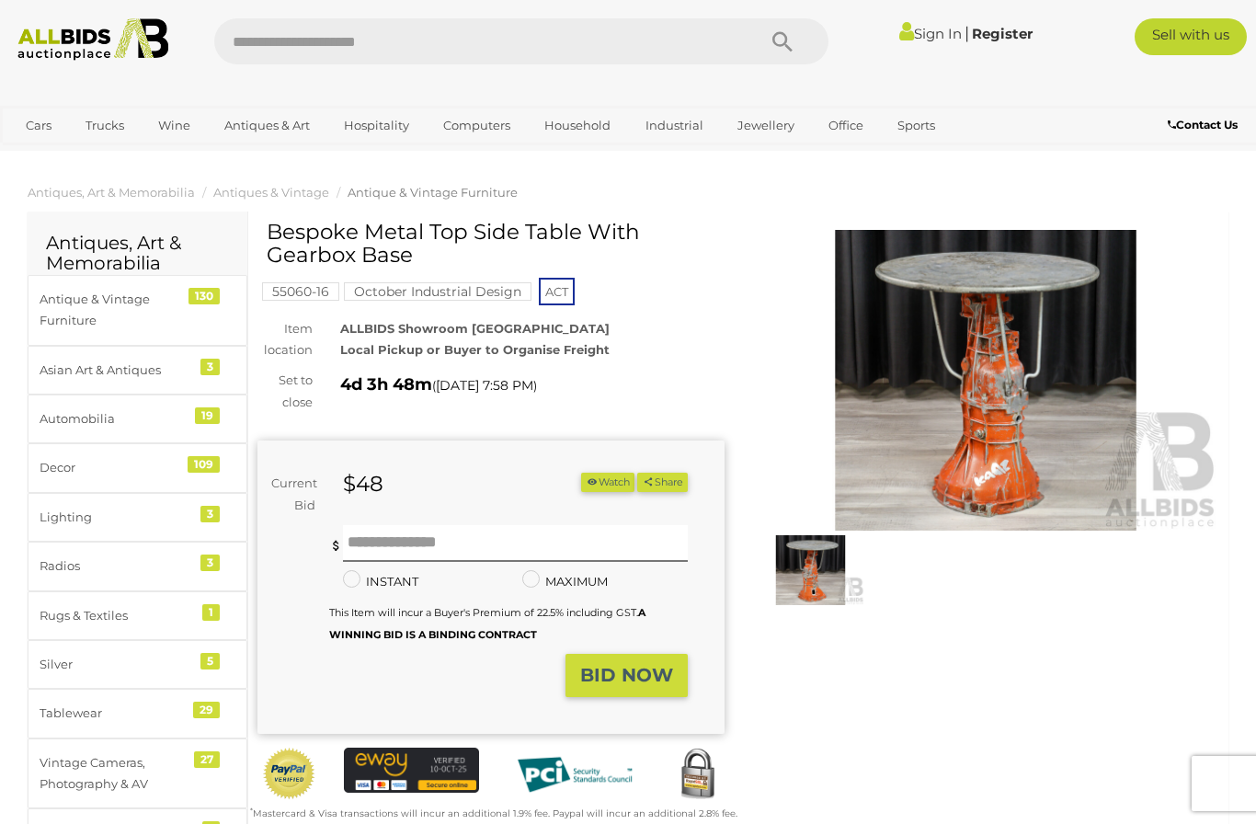
click at [981, 435] on img at bounding box center [985, 380] width 467 height 301
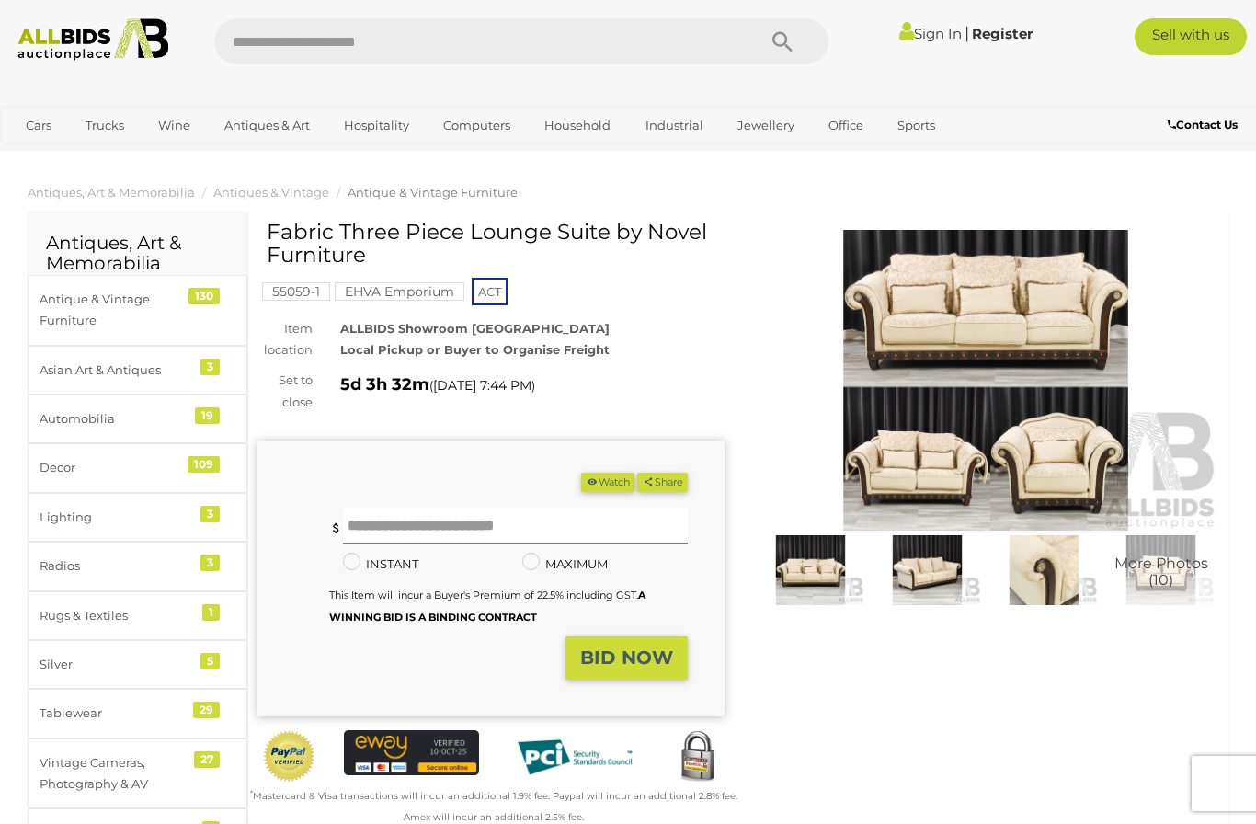
click at [935, 341] on img at bounding box center [985, 380] width 467 height 301
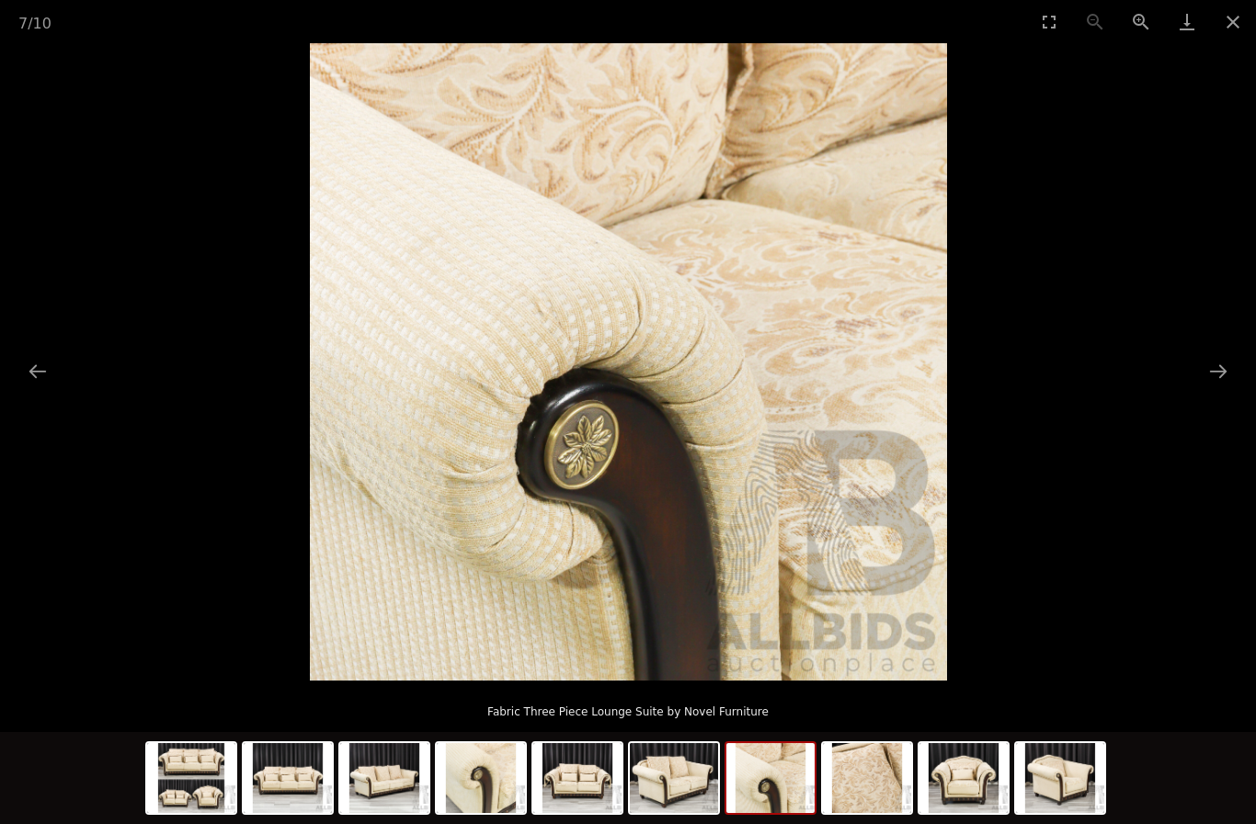
click at [244, 438] on picture at bounding box center [628, 361] width 1256 height 637
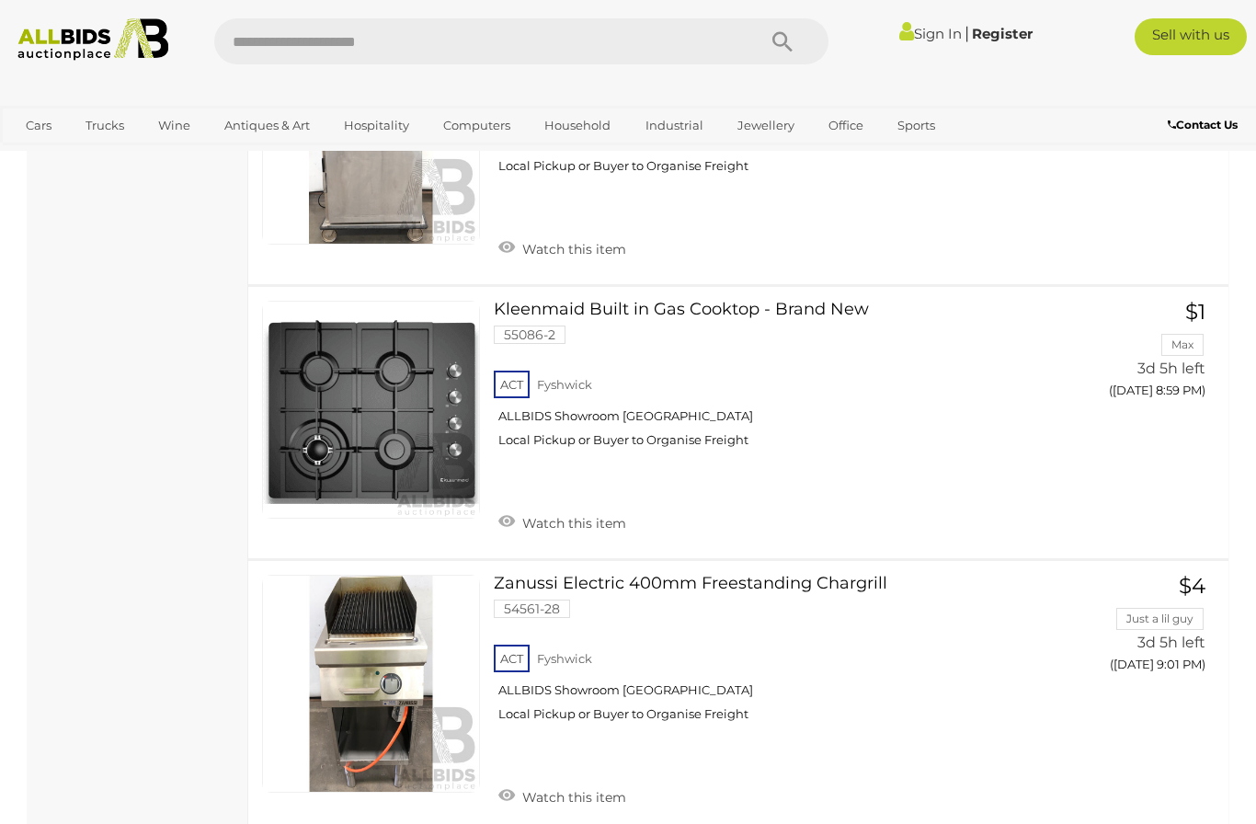
scroll to position [13188, 0]
click at [112, 166] on link "View All Trucks Auctions" at bounding box center [155, 164] width 163 height 29
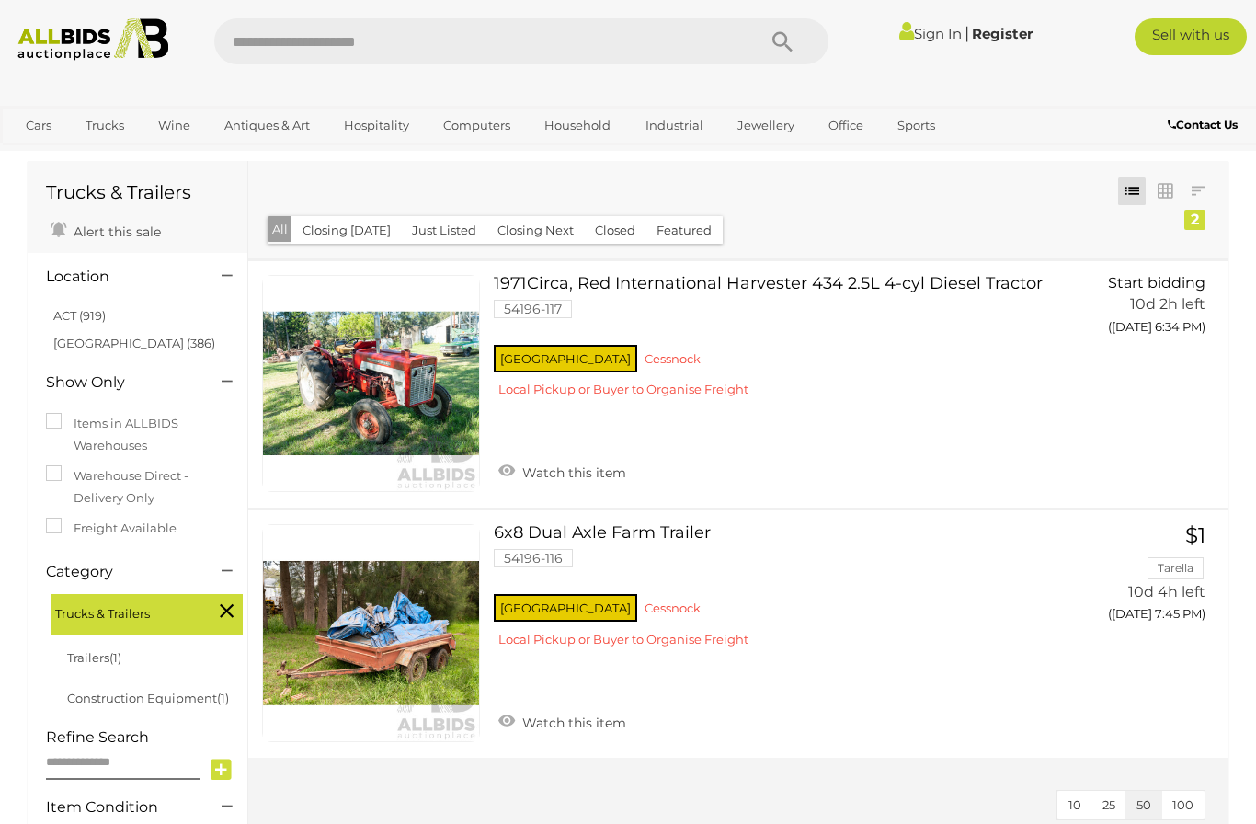
scroll to position [57, 0]
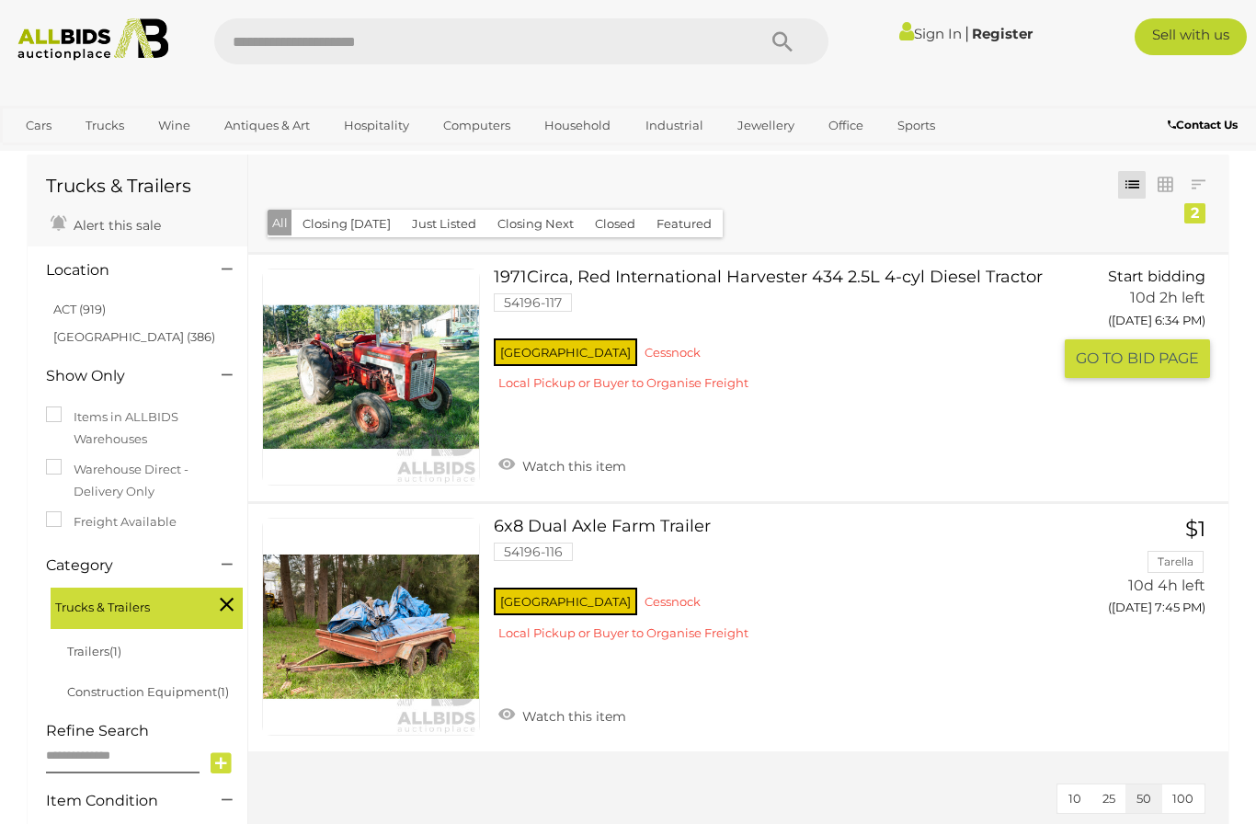
click at [569, 278] on link "1971Circa, Red International Harvester 434 2.5L 4-cyl Diesel Tractor 54196-117 …" at bounding box center [780, 337] width 545 height 137
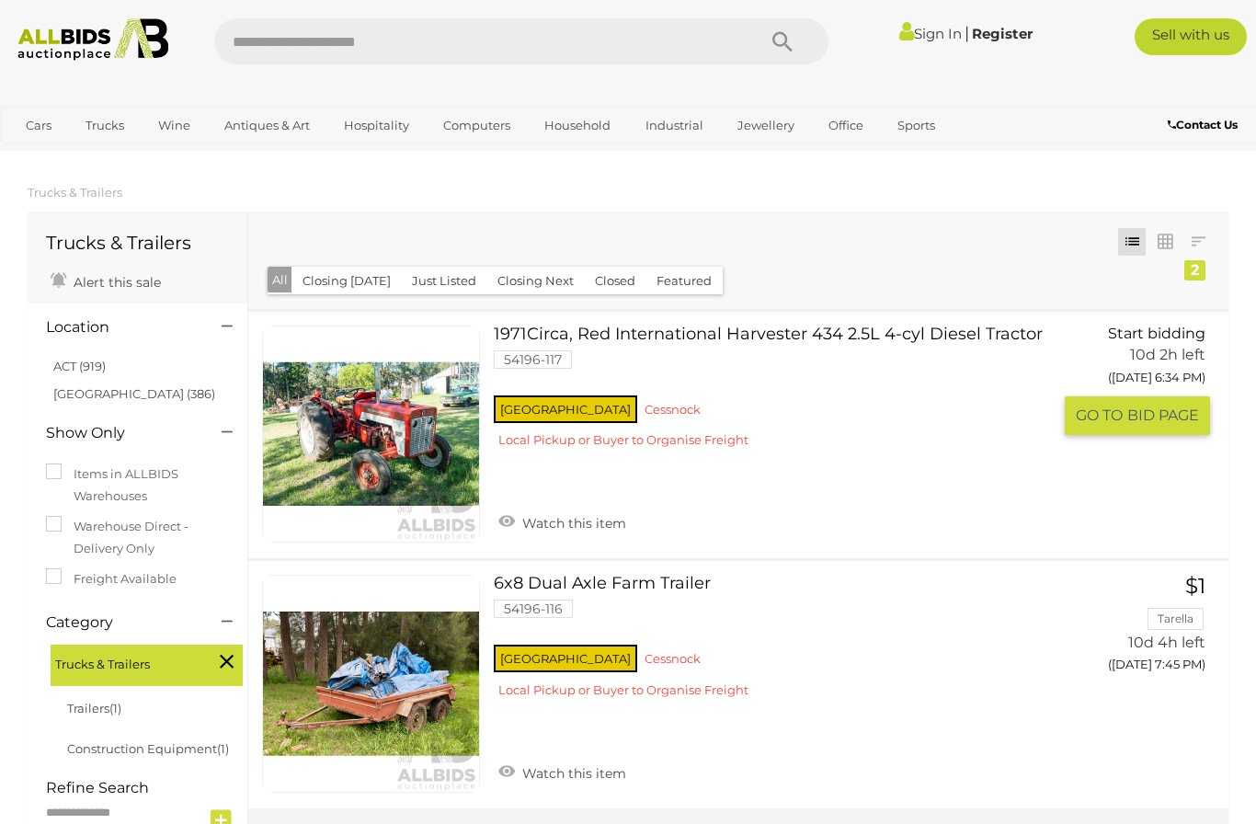
scroll to position [122, 0]
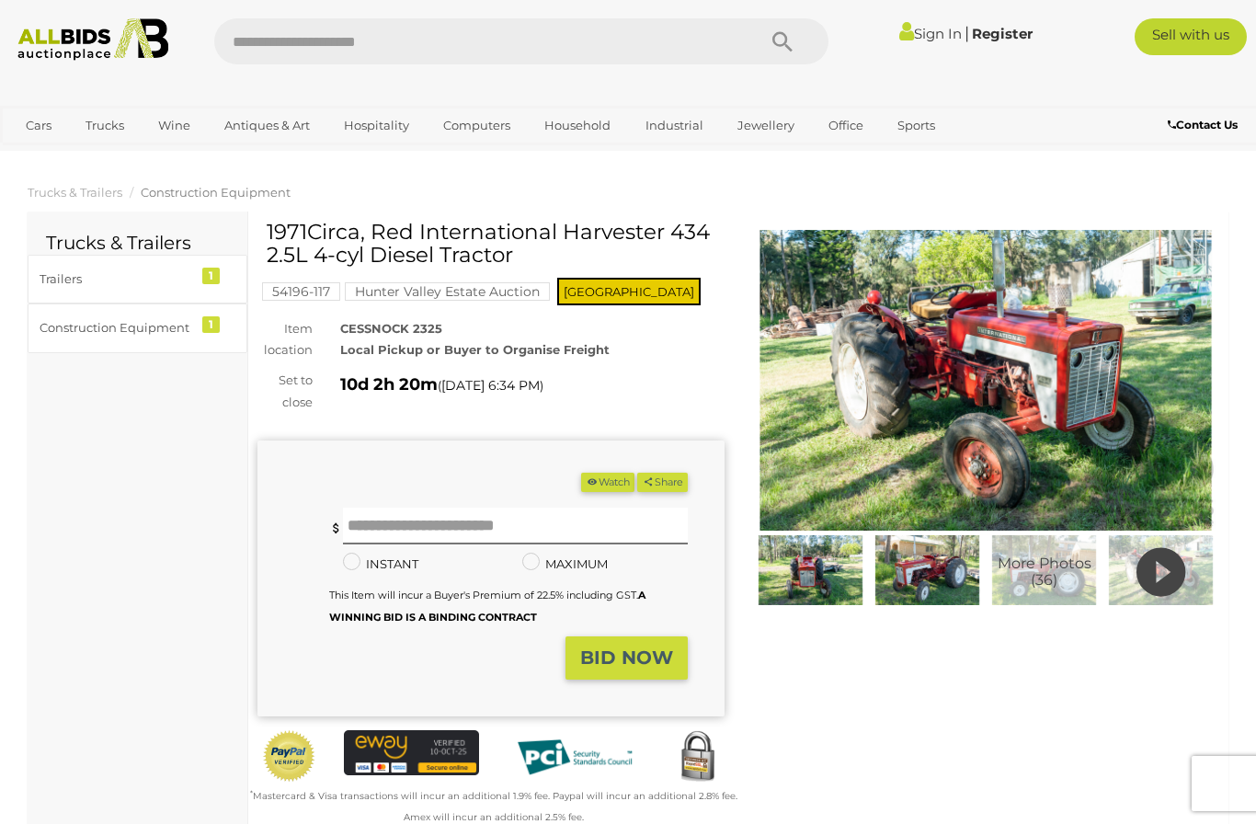
click at [903, 379] on img at bounding box center [985, 380] width 467 height 301
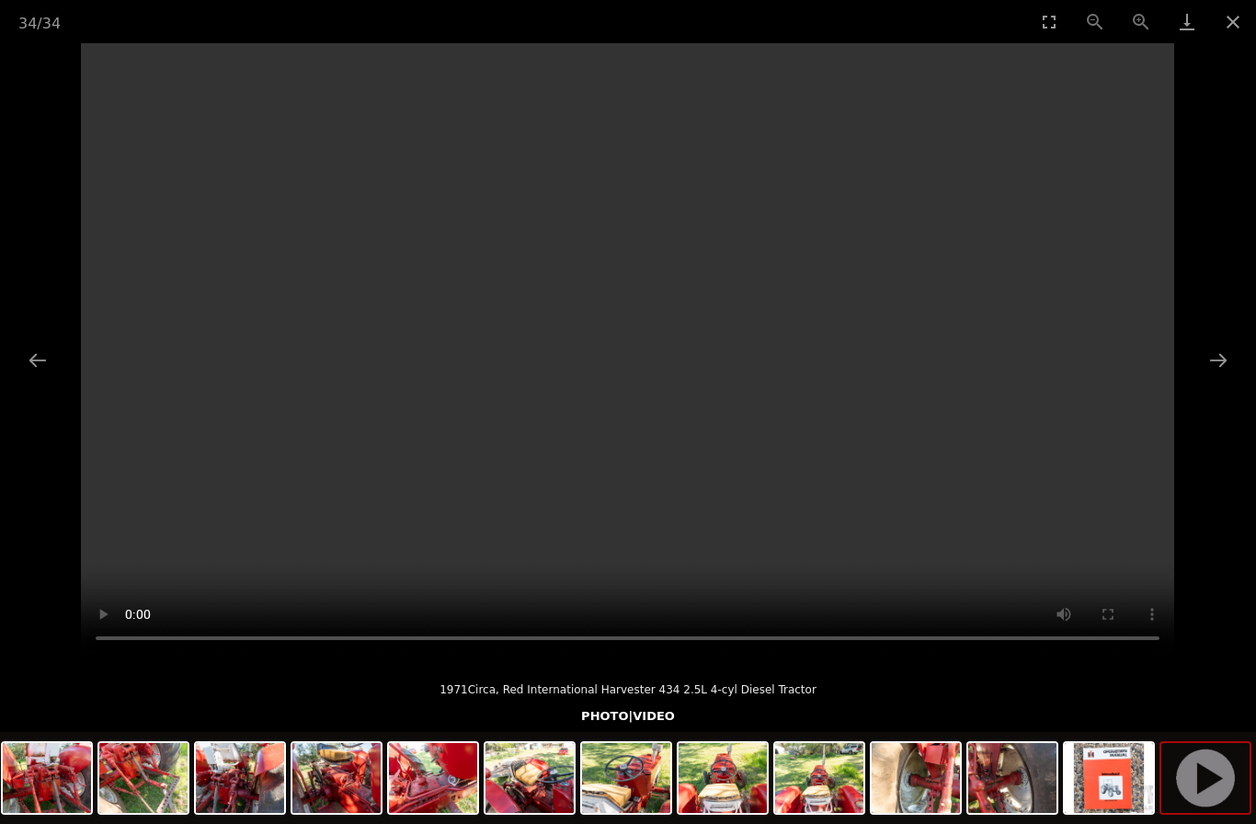
click at [629, 355] on video "Your browser does not support HTML5 video." at bounding box center [628, 350] width 1094 height 615
click at [143, 463] on video "Your browser does not support HTML5 video." at bounding box center [628, 350] width 1094 height 615
